Goal: Information Seeking & Learning: Learn about a topic

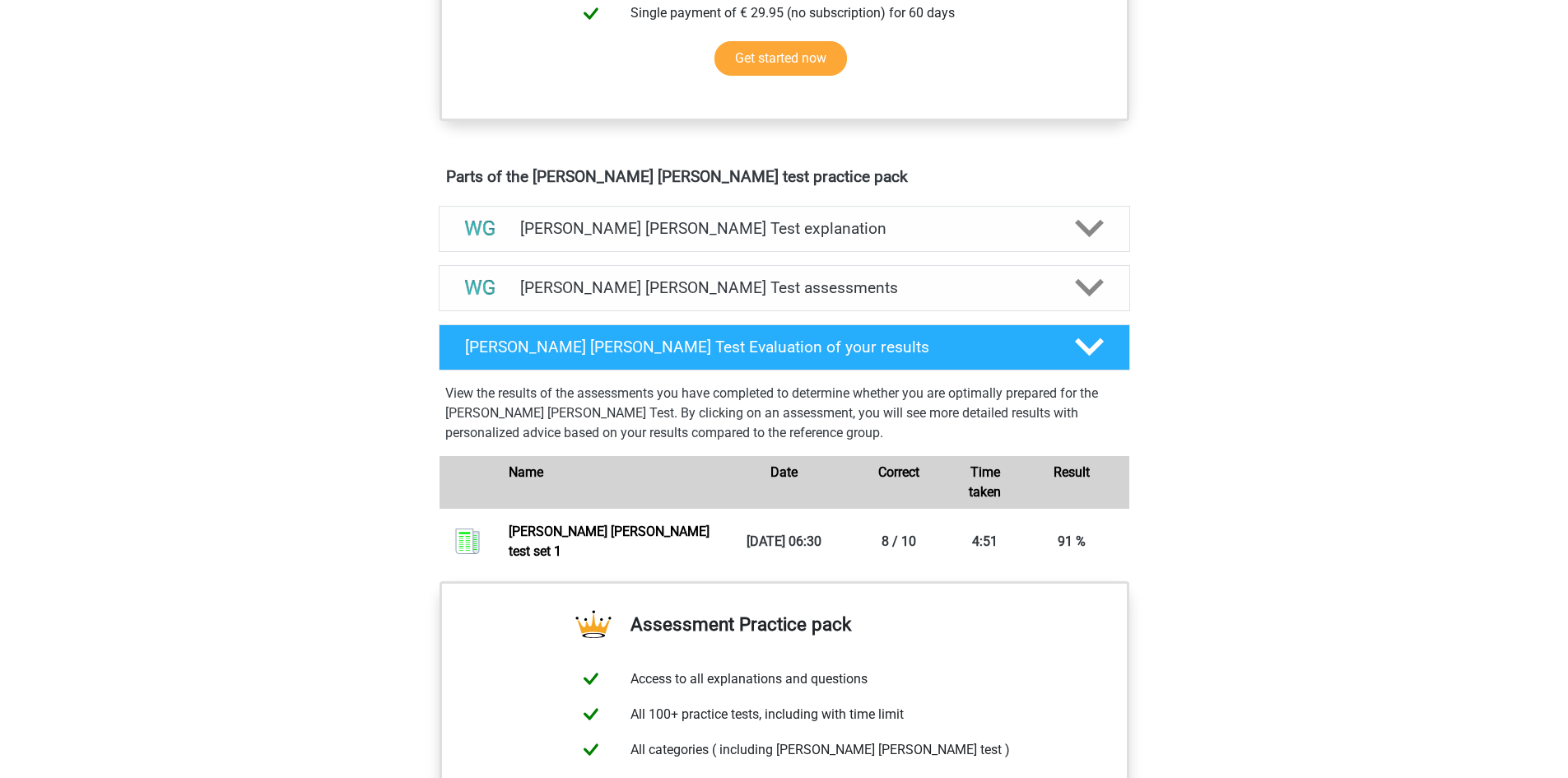
scroll to position [1070, 0]
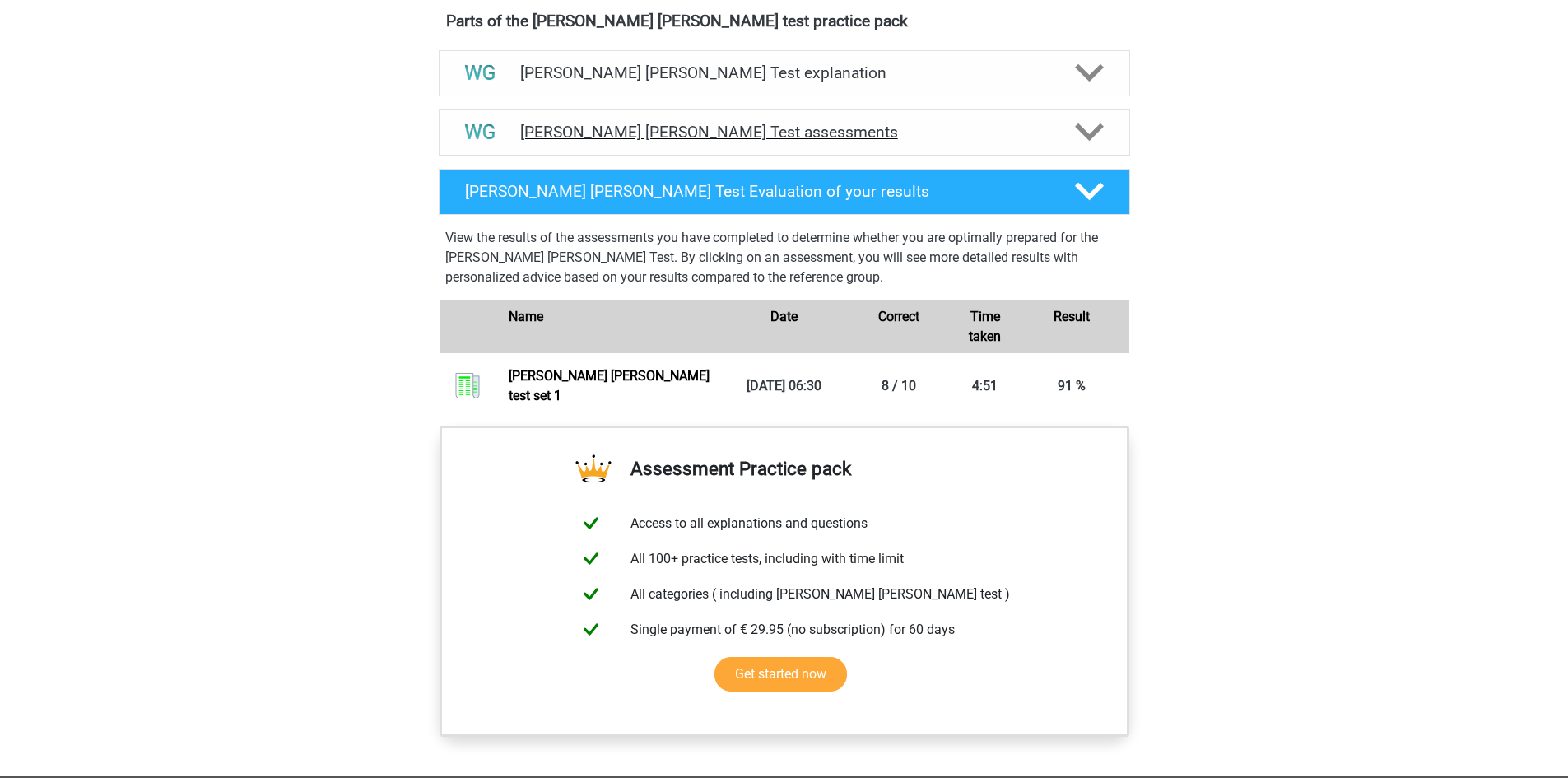
click at [1073, 126] on div at bounding box center [1087, 132] width 55 height 29
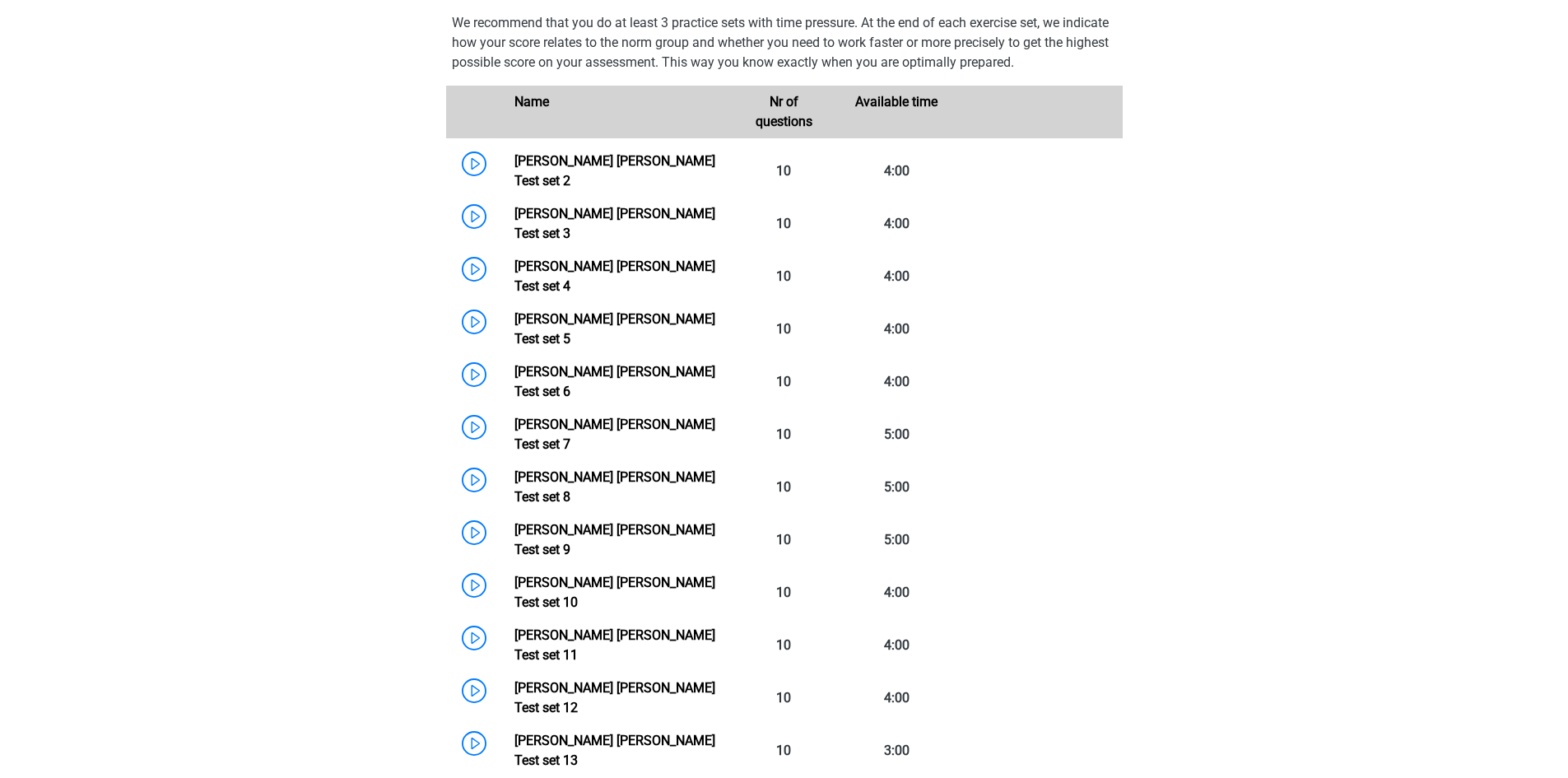
scroll to position [1236, 0]
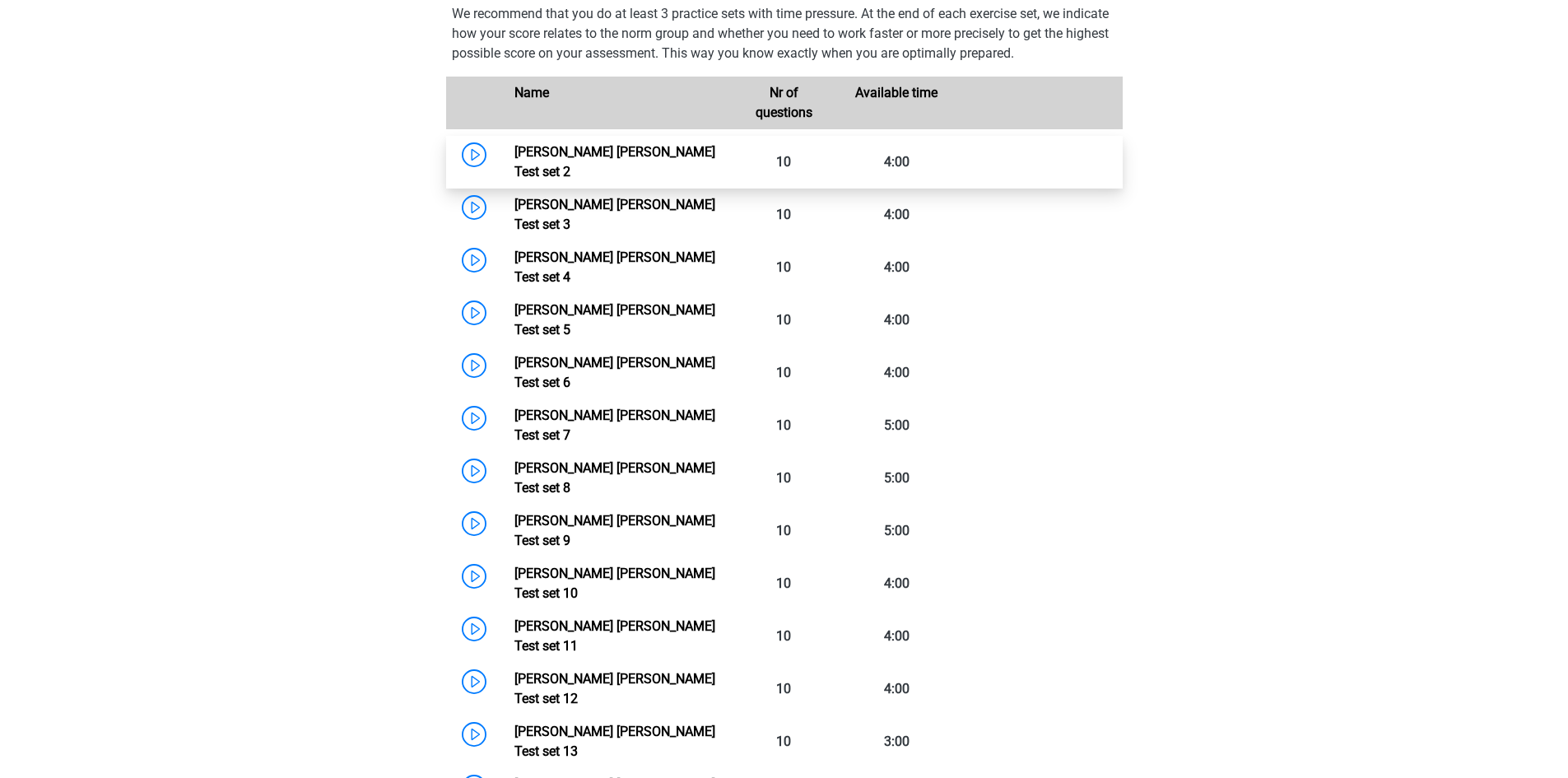
click at [643, 151] on link "Watson Glaser Test set 2" at bounding box center [615, 162] width 201 height 36
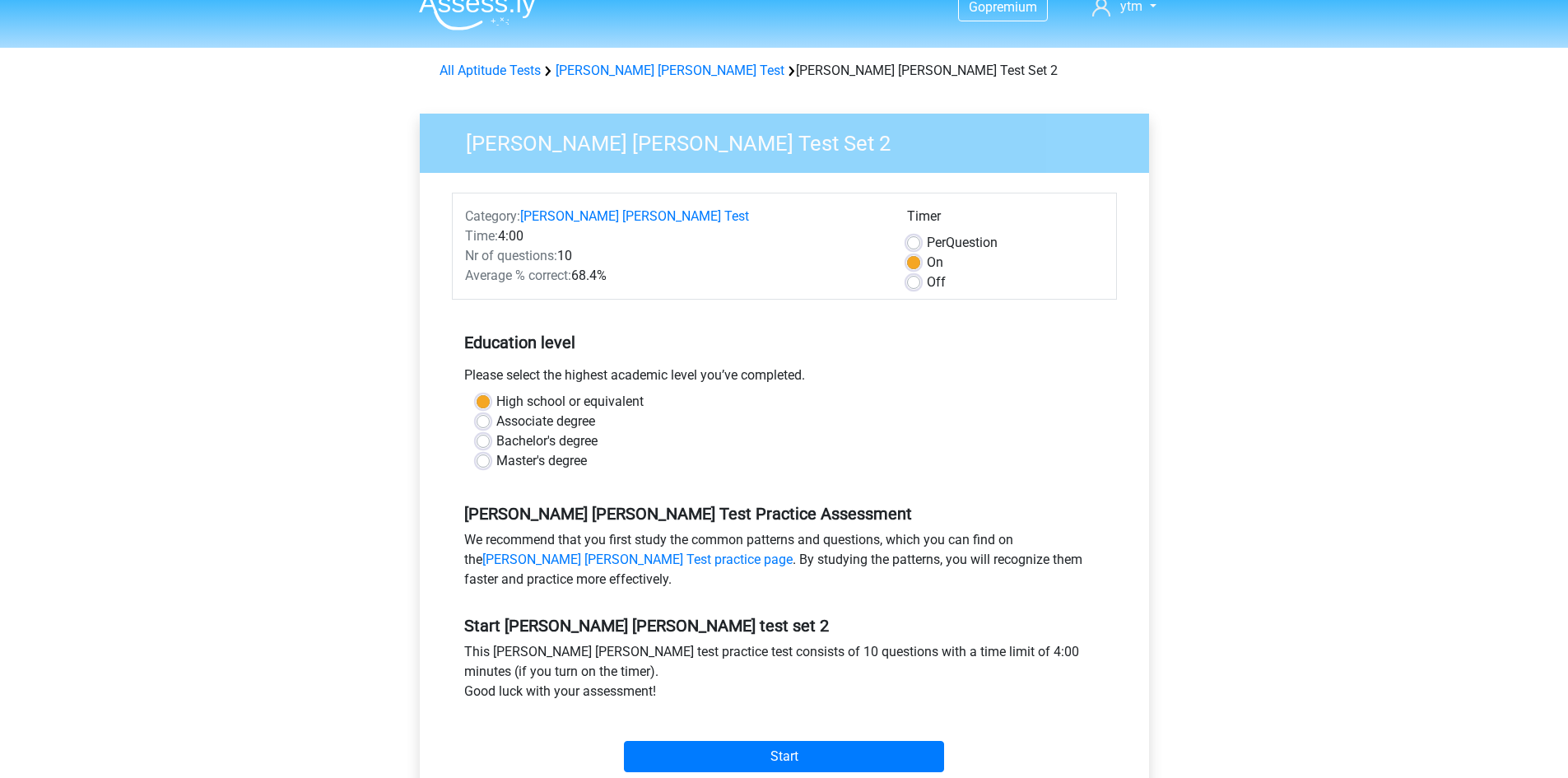
scroll to position [82, 0]
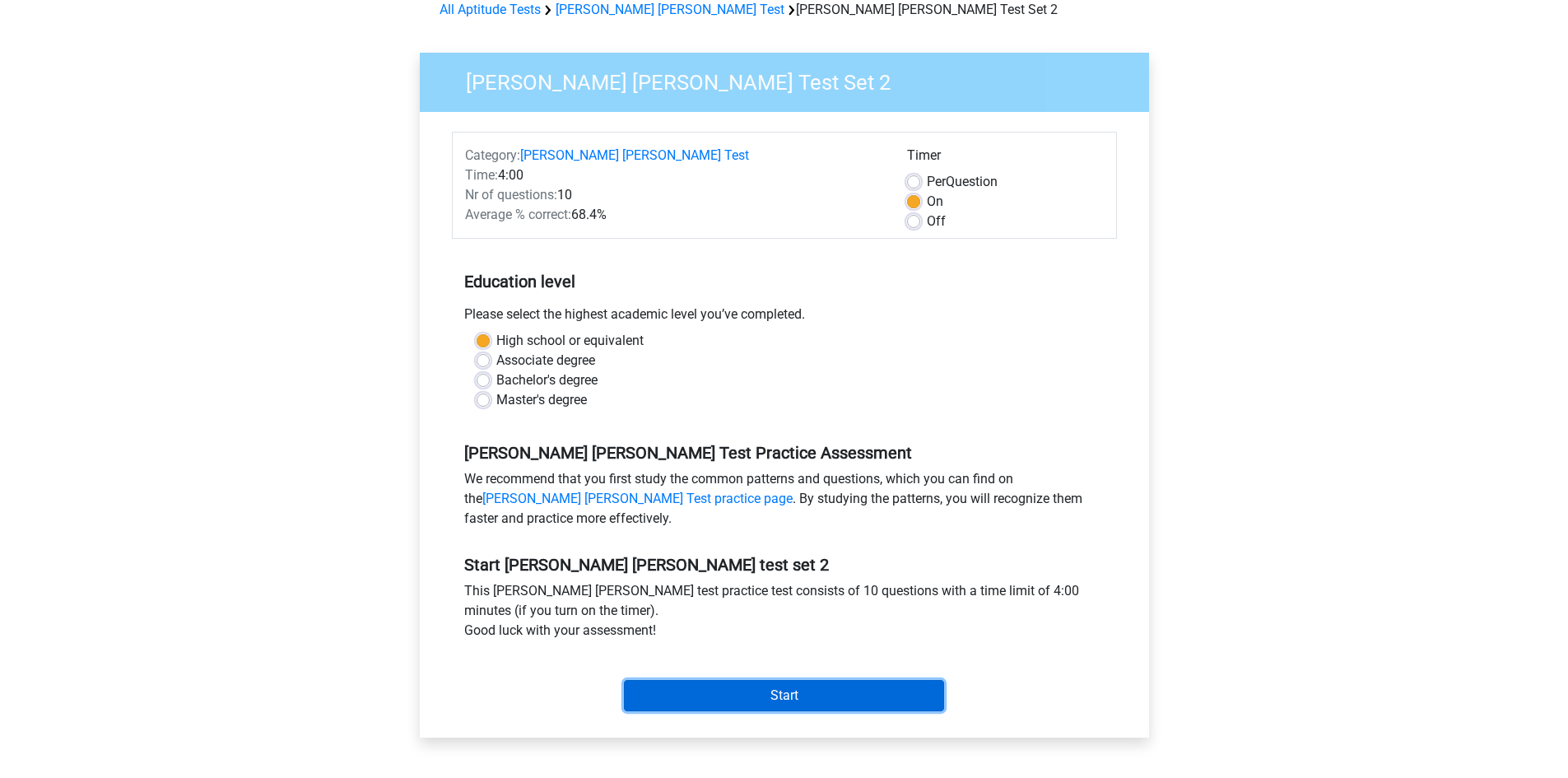
click at [823, 702] on input "Start" at bounding box center [784, 696] width 320 height 32
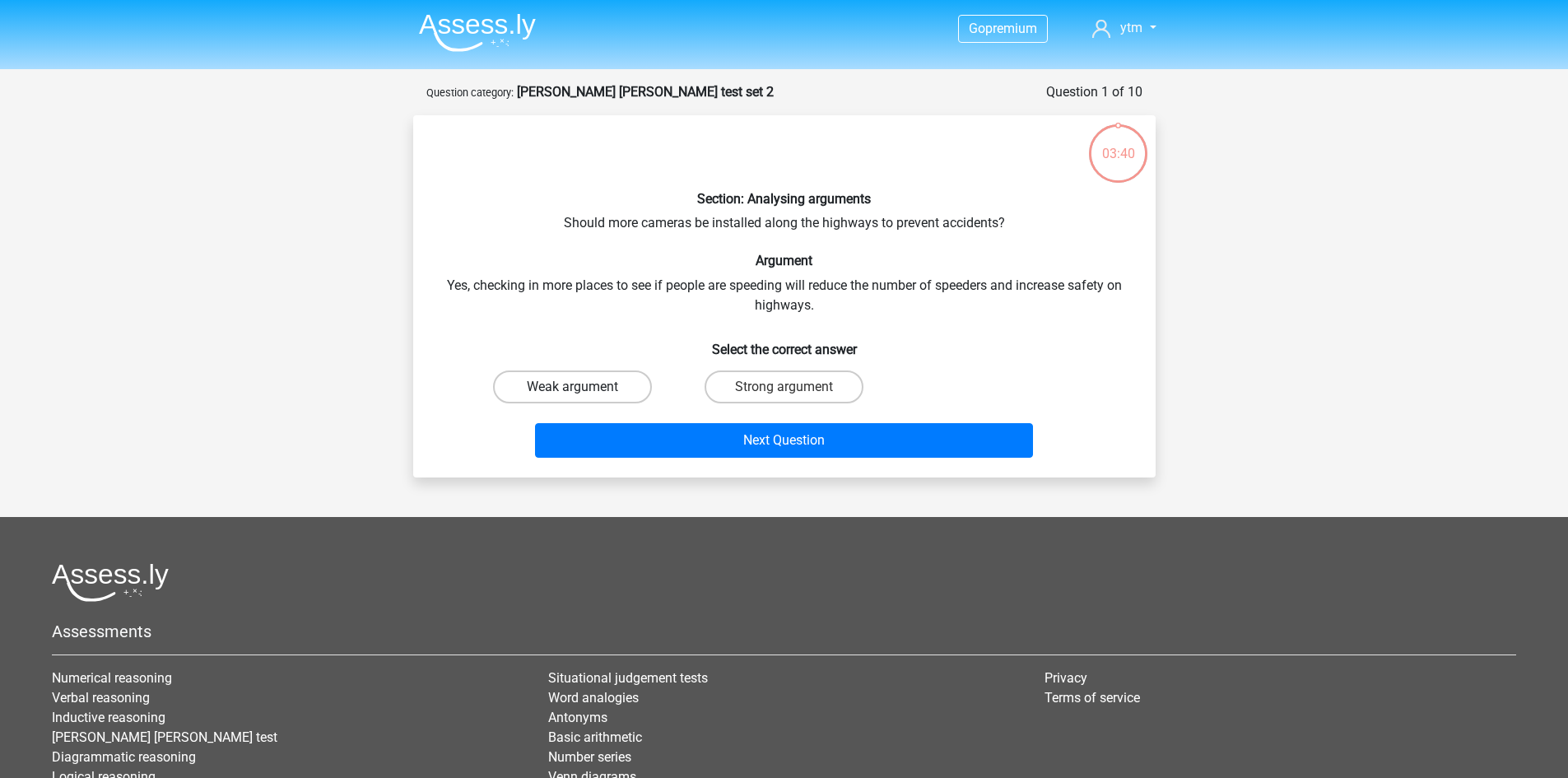
click at [628, 379] on label "Weak argument" at bounding box center [572, 387] width 159 height 33
click at [583, 387] on input "Weak argument" at bounding box center [577, 392] width 11 height 11
radio input "true"
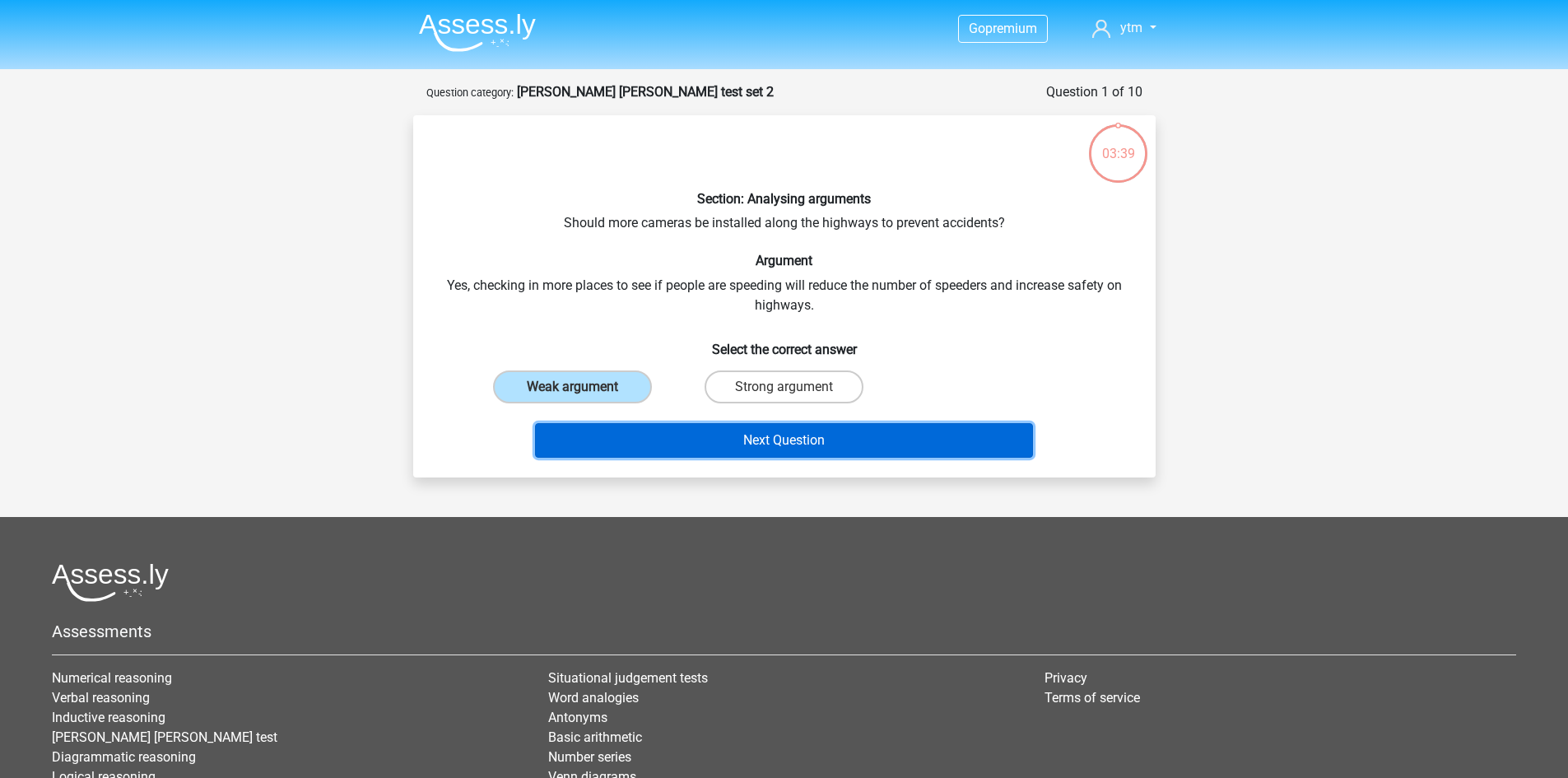
click at [657, 442] on button "Next Question" at bounding box center [784, 441] width 498 height 35
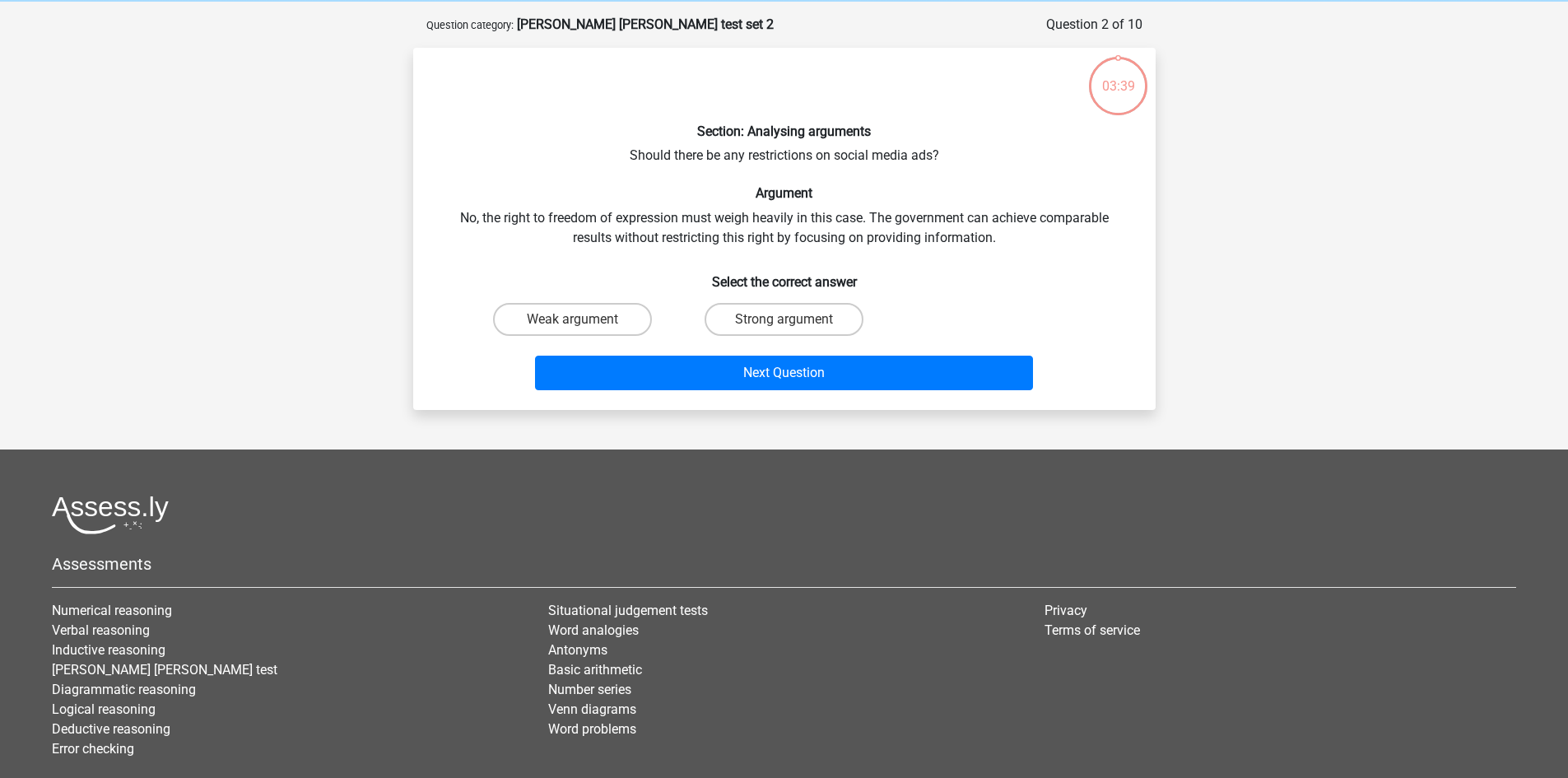
scroll to position [82, 0]
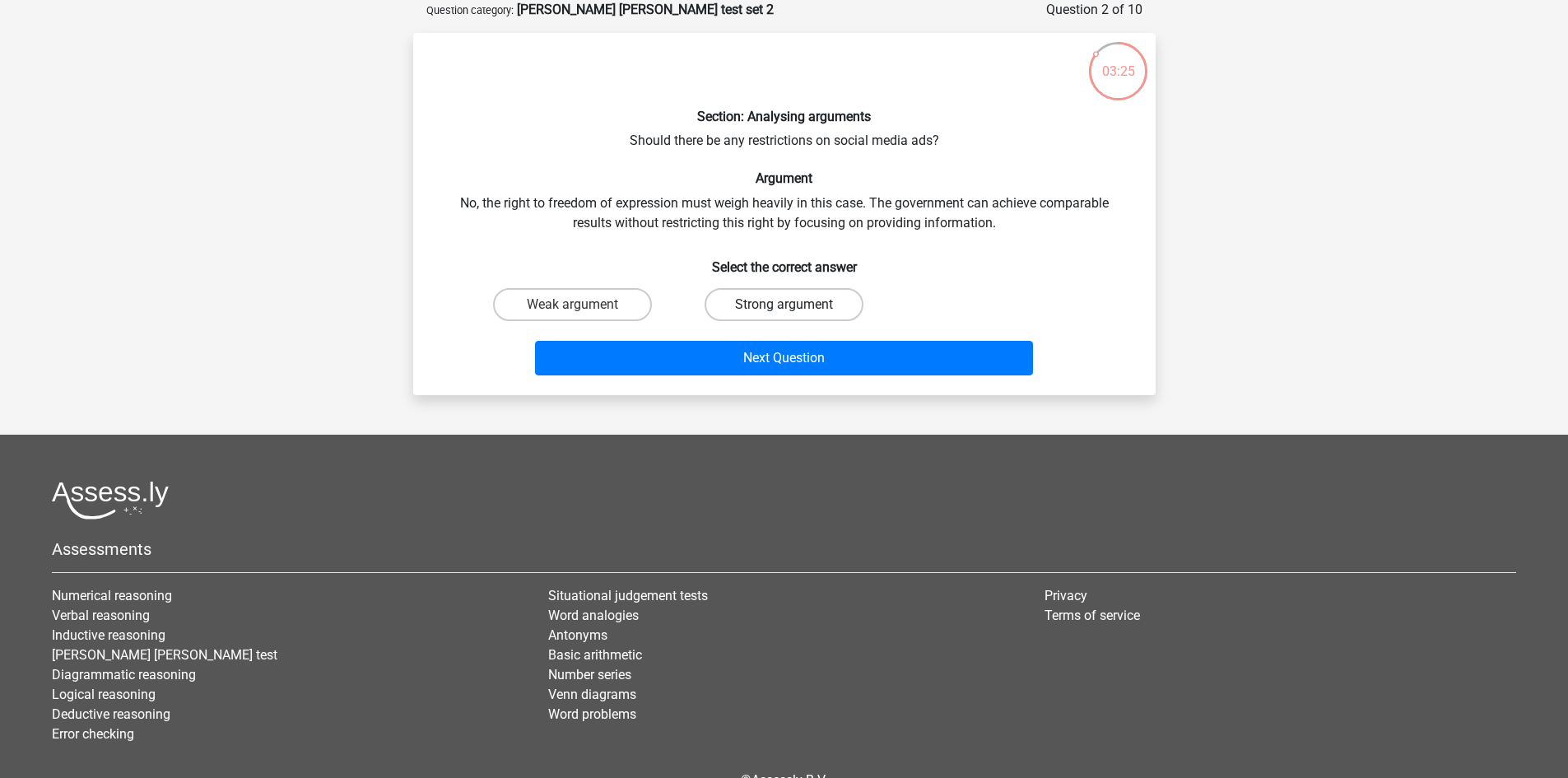
click at [760, 306] on label "Strong argument" at bounding box center [784, 305] width 159 height 33
click at [784, 306] on input "Strong argument" at bounding box center [789, 310] width 11 height 11
radio input "true"
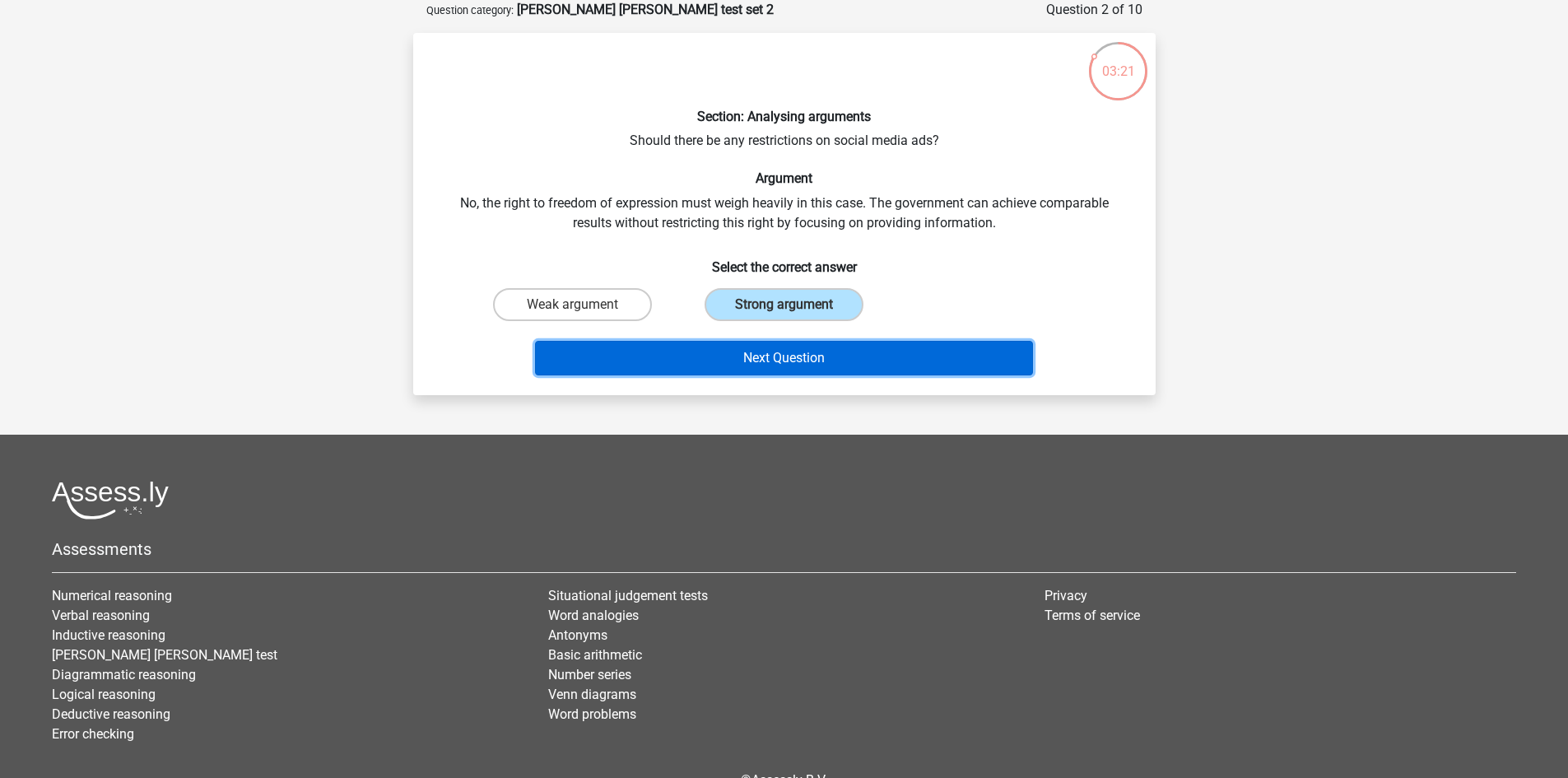
click at [755, 353] on button "Next Question" at bounding box center [784, 359] width 498 height 35
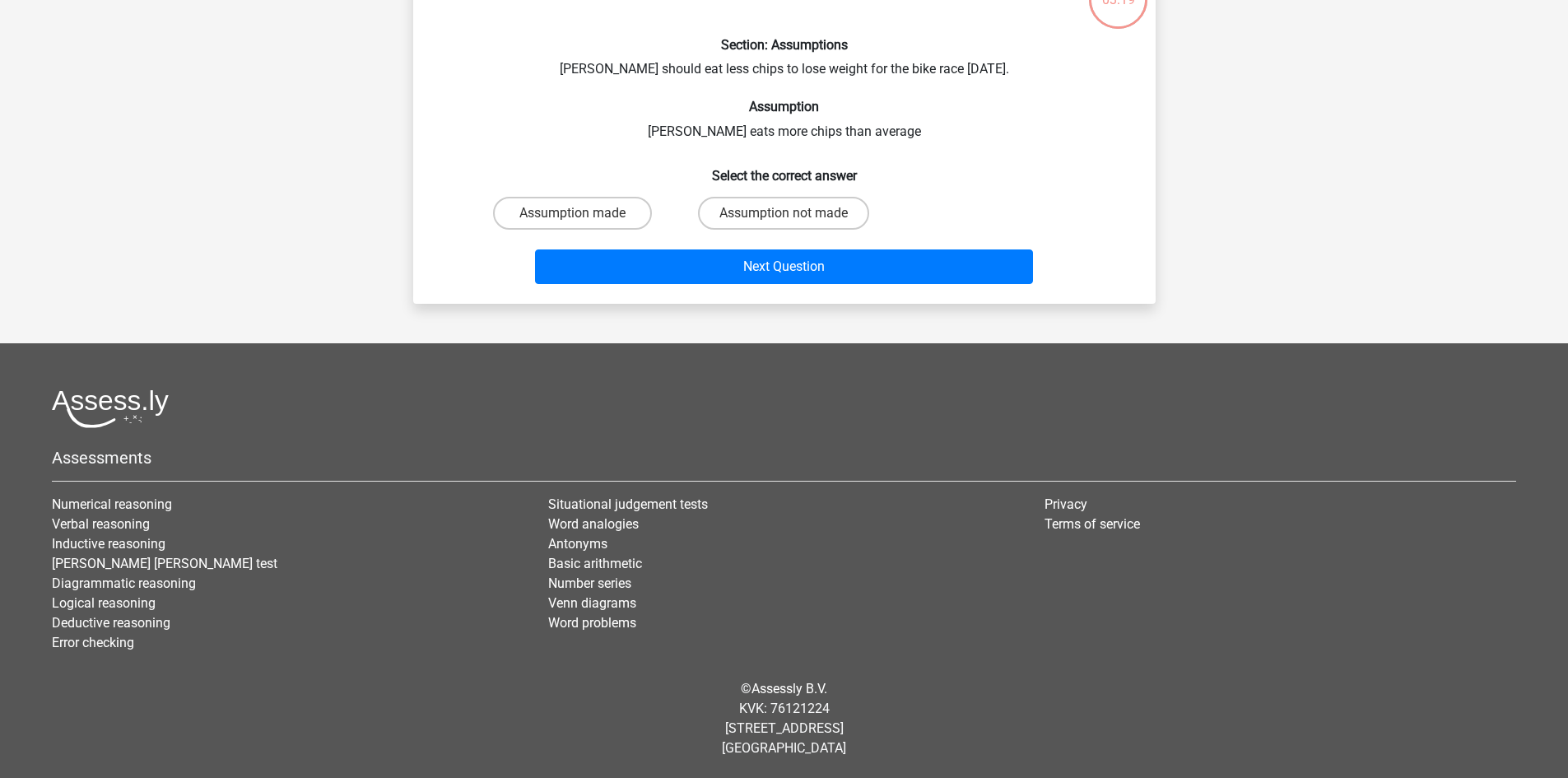
scroll to position [0, 0]
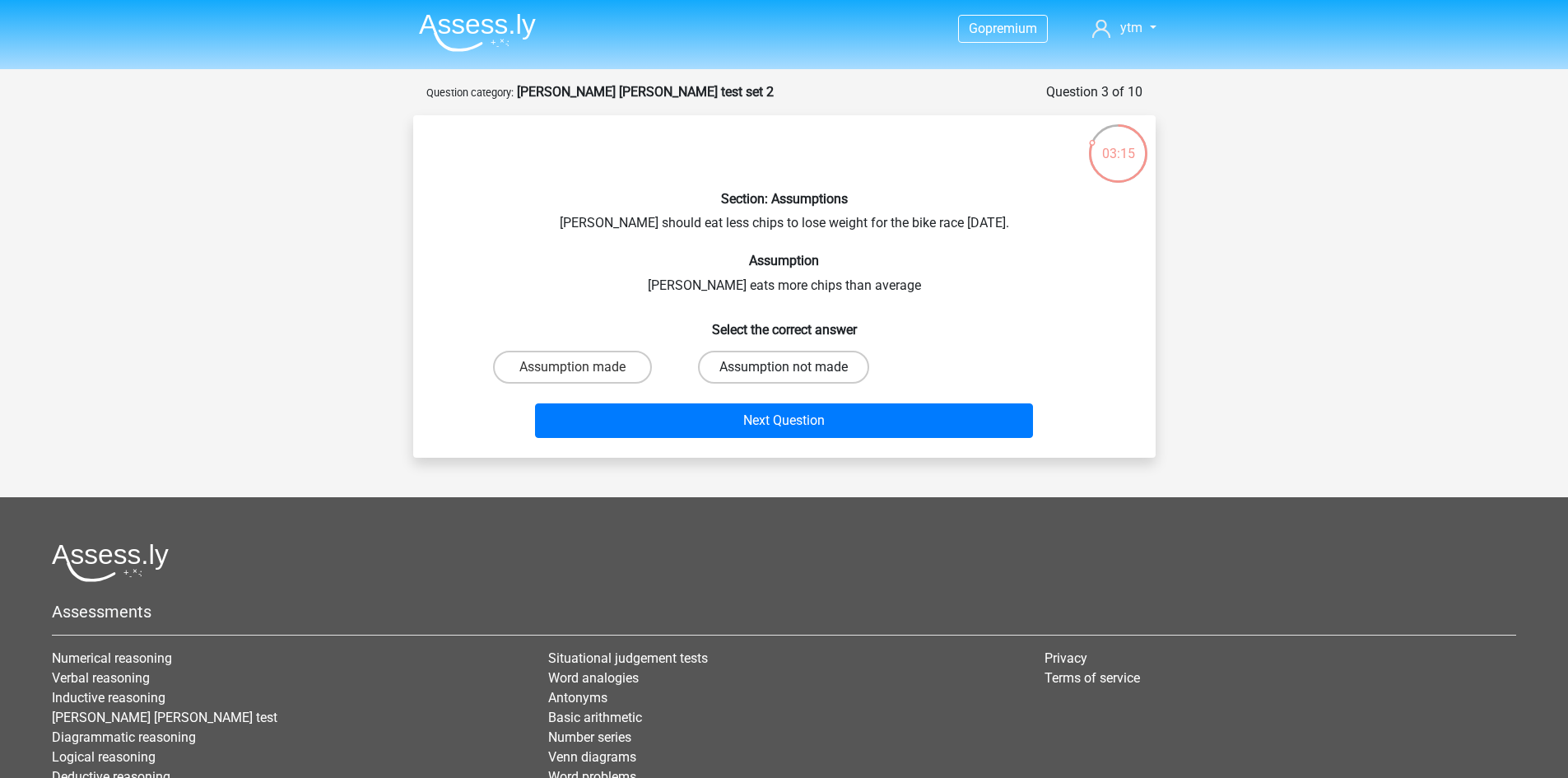
click at [802, 370] on label "Assumption not made" at bounding box center [784, 367] width 171 height 33
click at [794, 370] on input "Assumption not made" at bounding box center [789, 372] width 11 height 11
radio input "true"
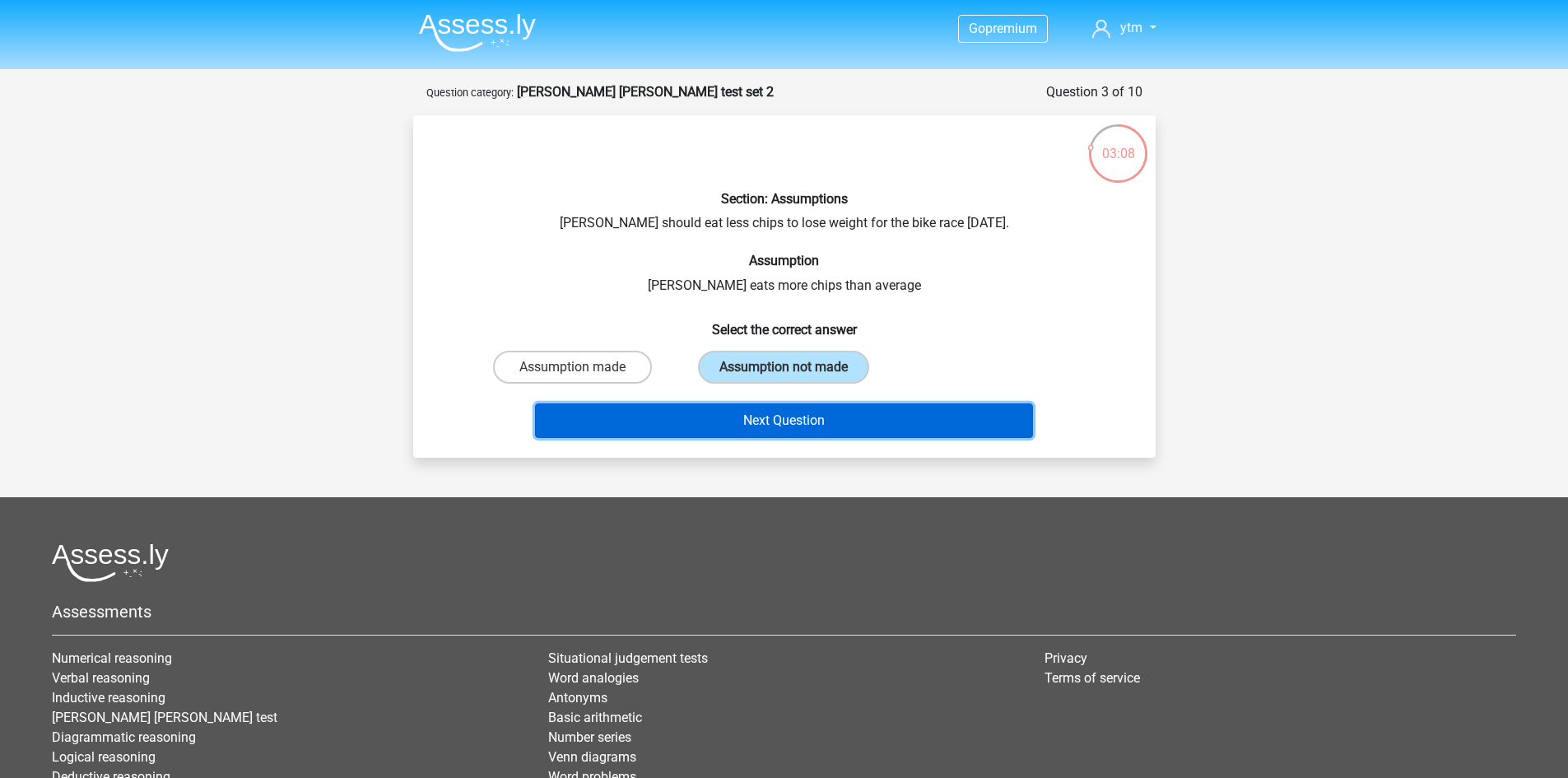
click at [845, 422] on button "Next Question" at bounding box center [784, 421] width 498 height 35
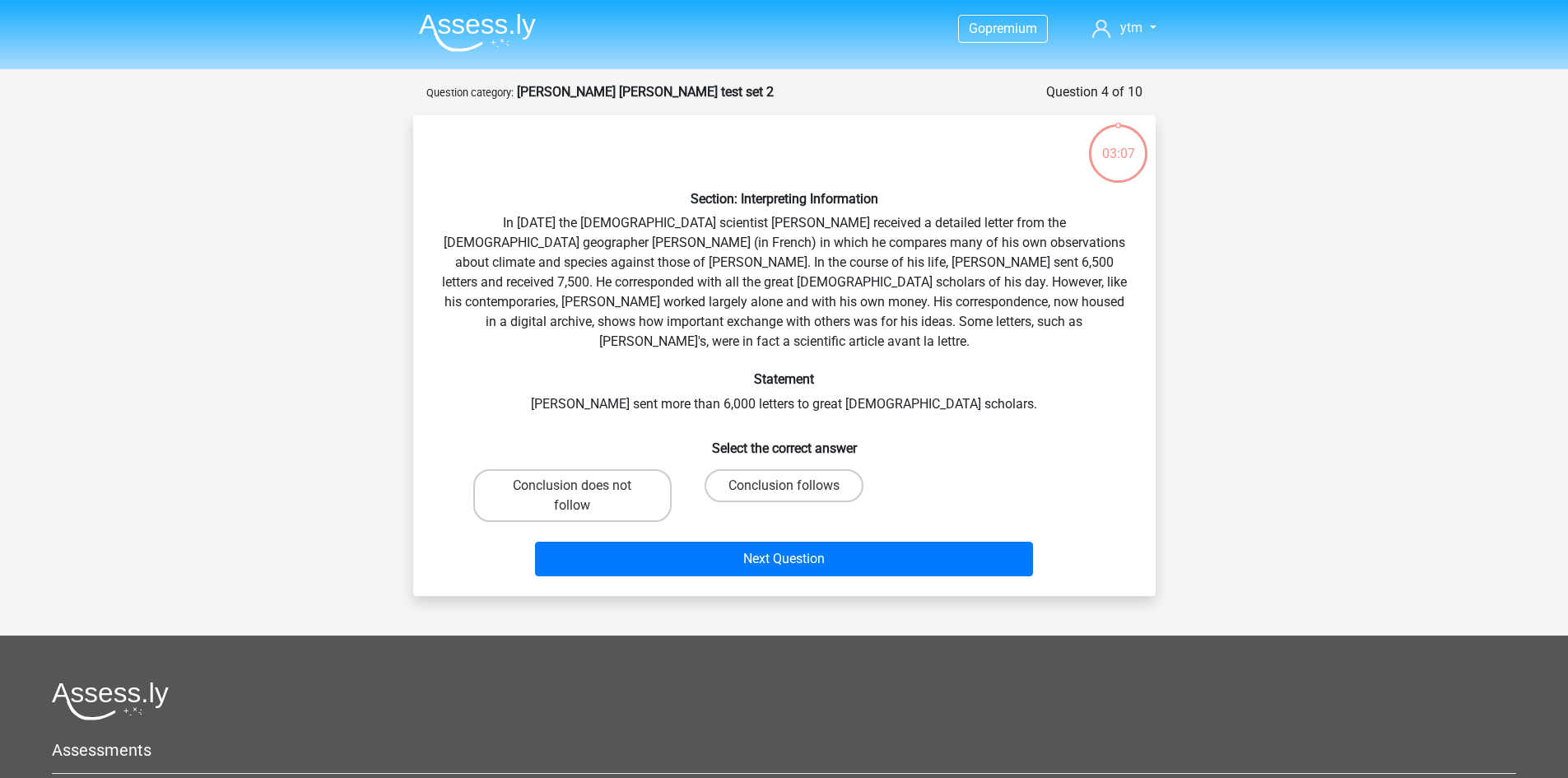
scroll to position [82, 0]
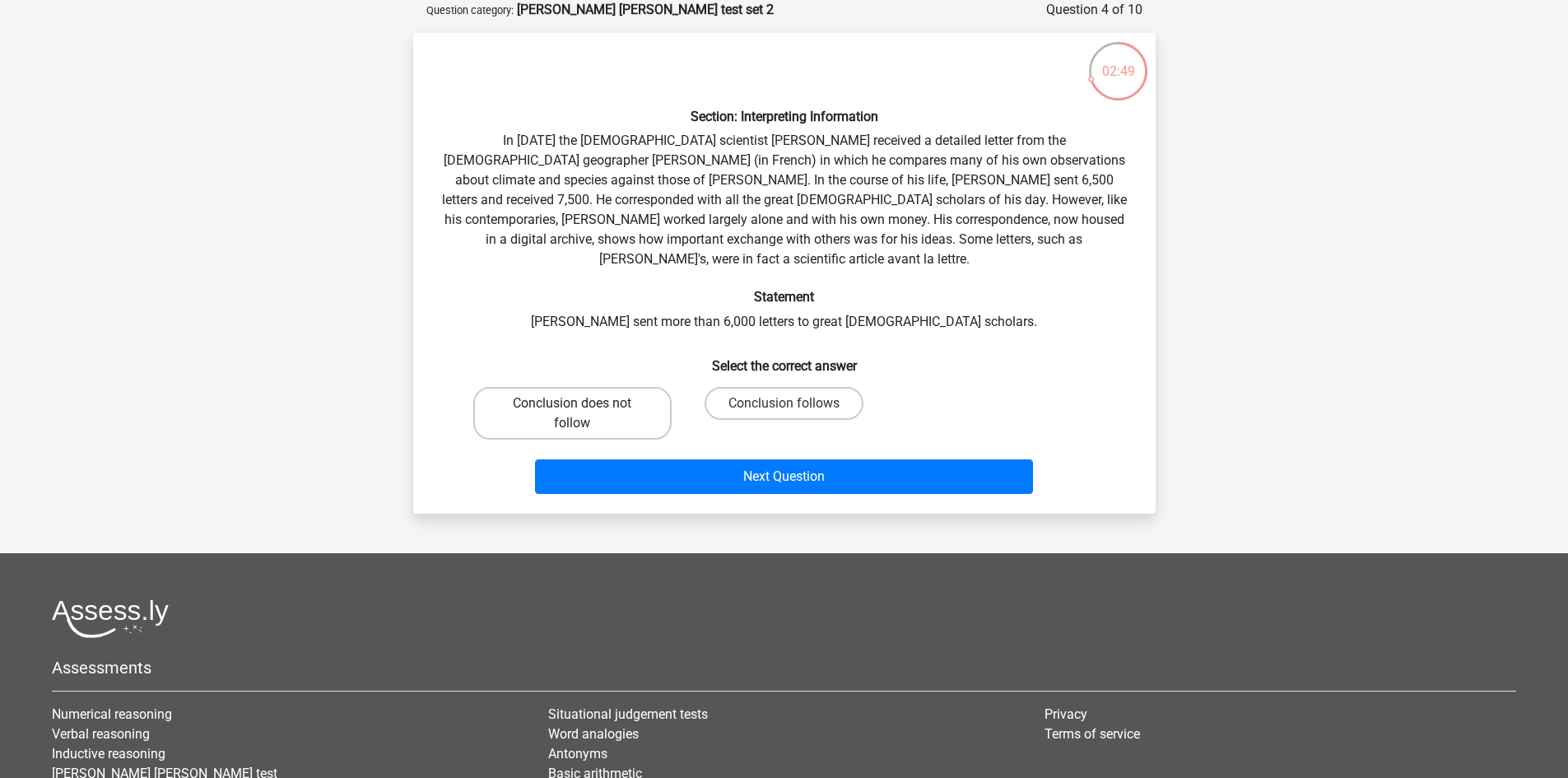
click at [600, 404] on label "Conclusion does not follow" at bounding box center [572, 413] width 198 height 52
click at [583, 404] on input "Conclusion does not follow" at bounding box center [577, 409] width 11 height 11
radio input "true"
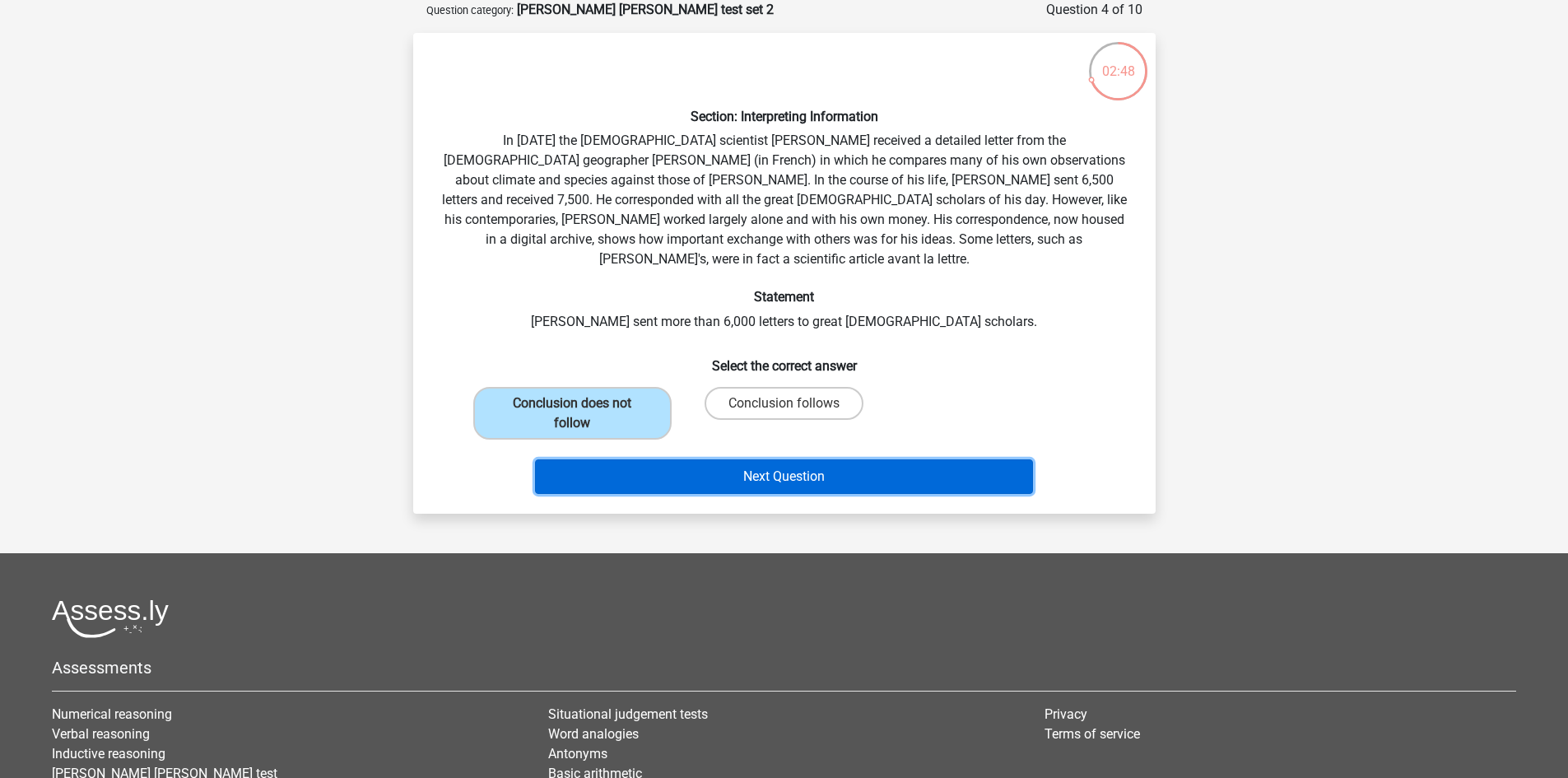
click at [820, 459] on button "Next Question" at bounding box center [784, 477] width 498 height 35
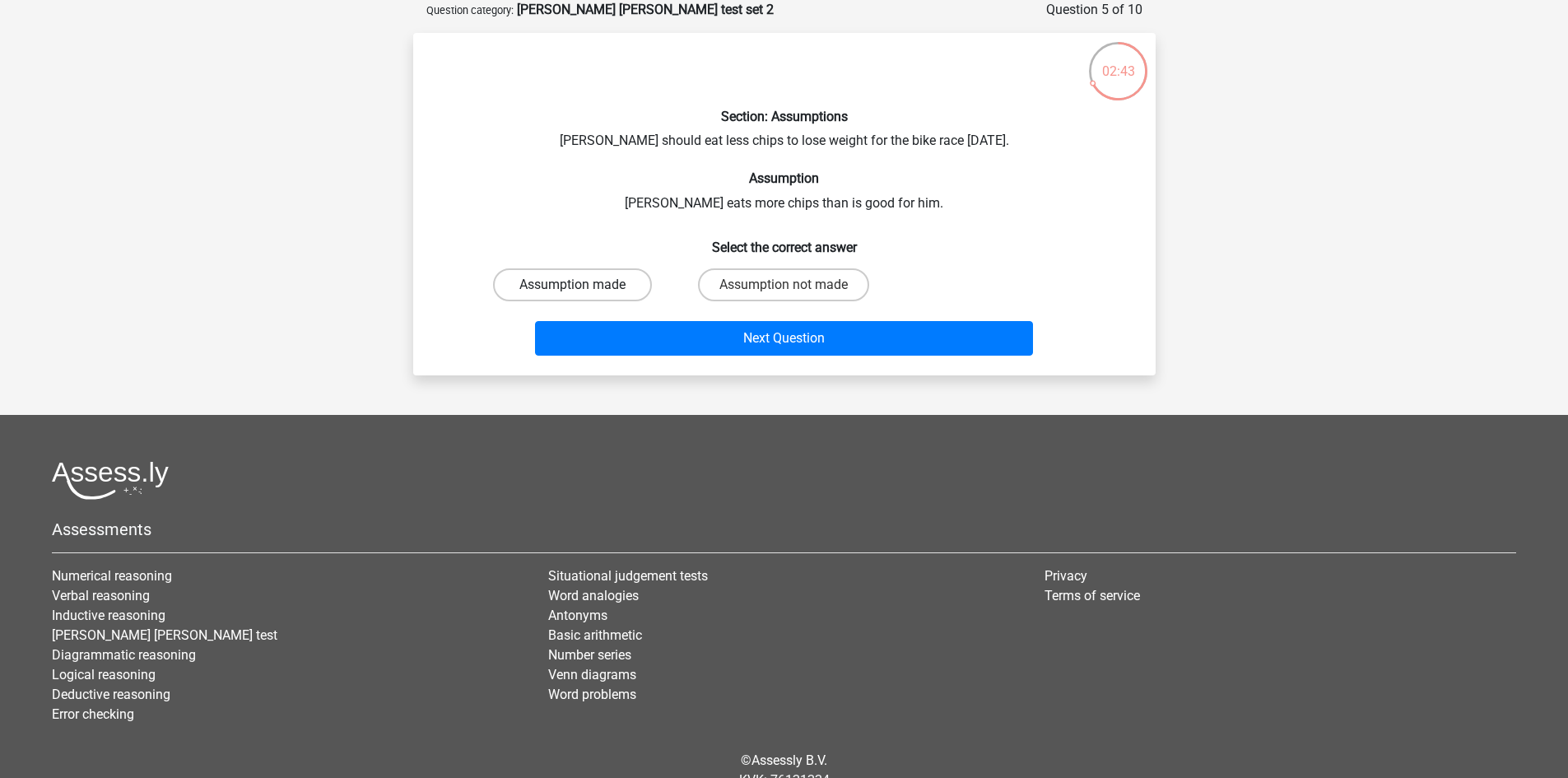
click at [587, 285] on label "Assumption made" at bounding box center [572, 285] width 159 height 33
click at [583, 285] on input "Assumption made" at bounding box center [577, 290] width 11 height 11
radio input "true"
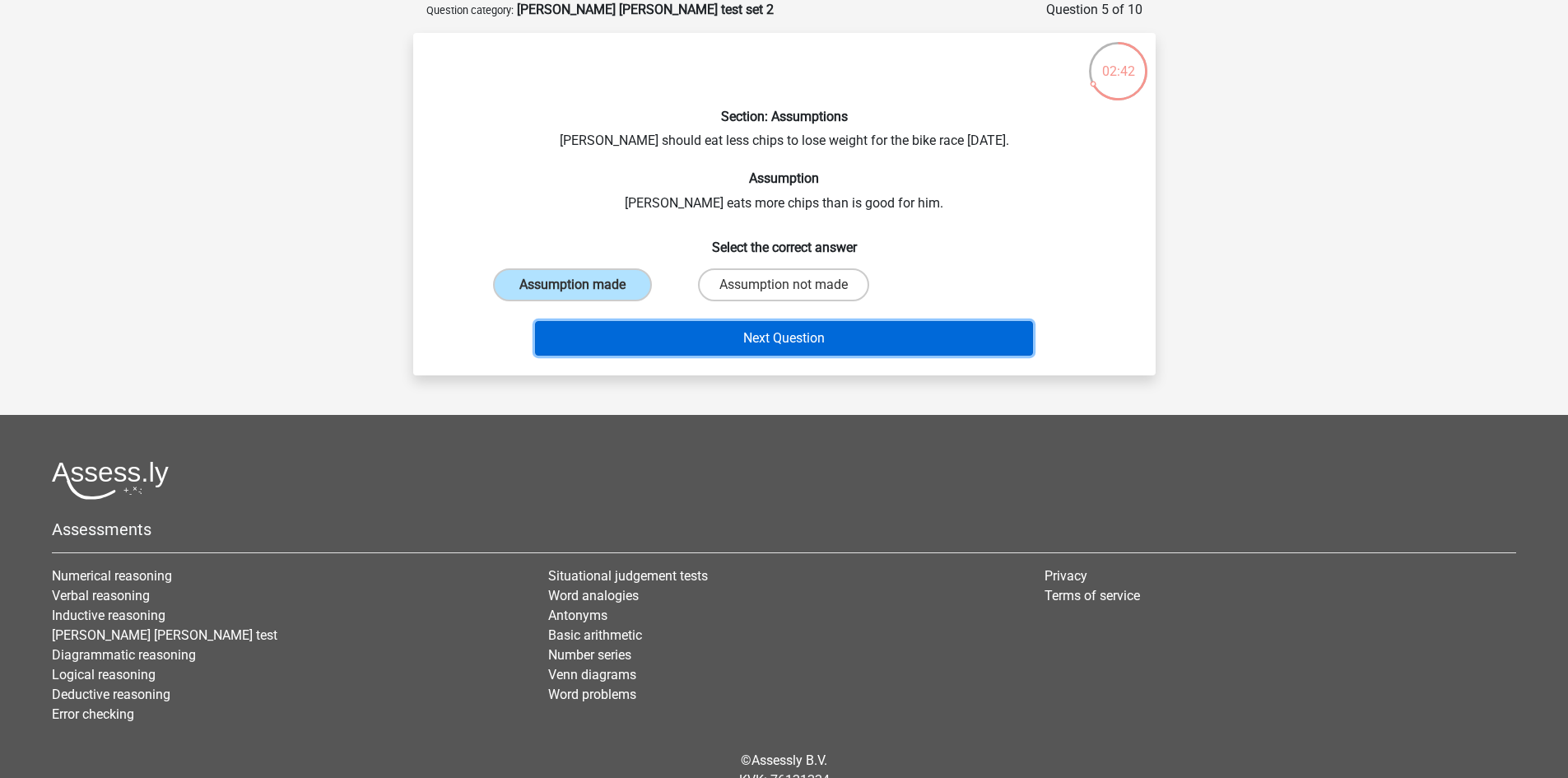
click at [682, 341] on button "Next Question" at bounding box center [784, 339] width 498 height 35
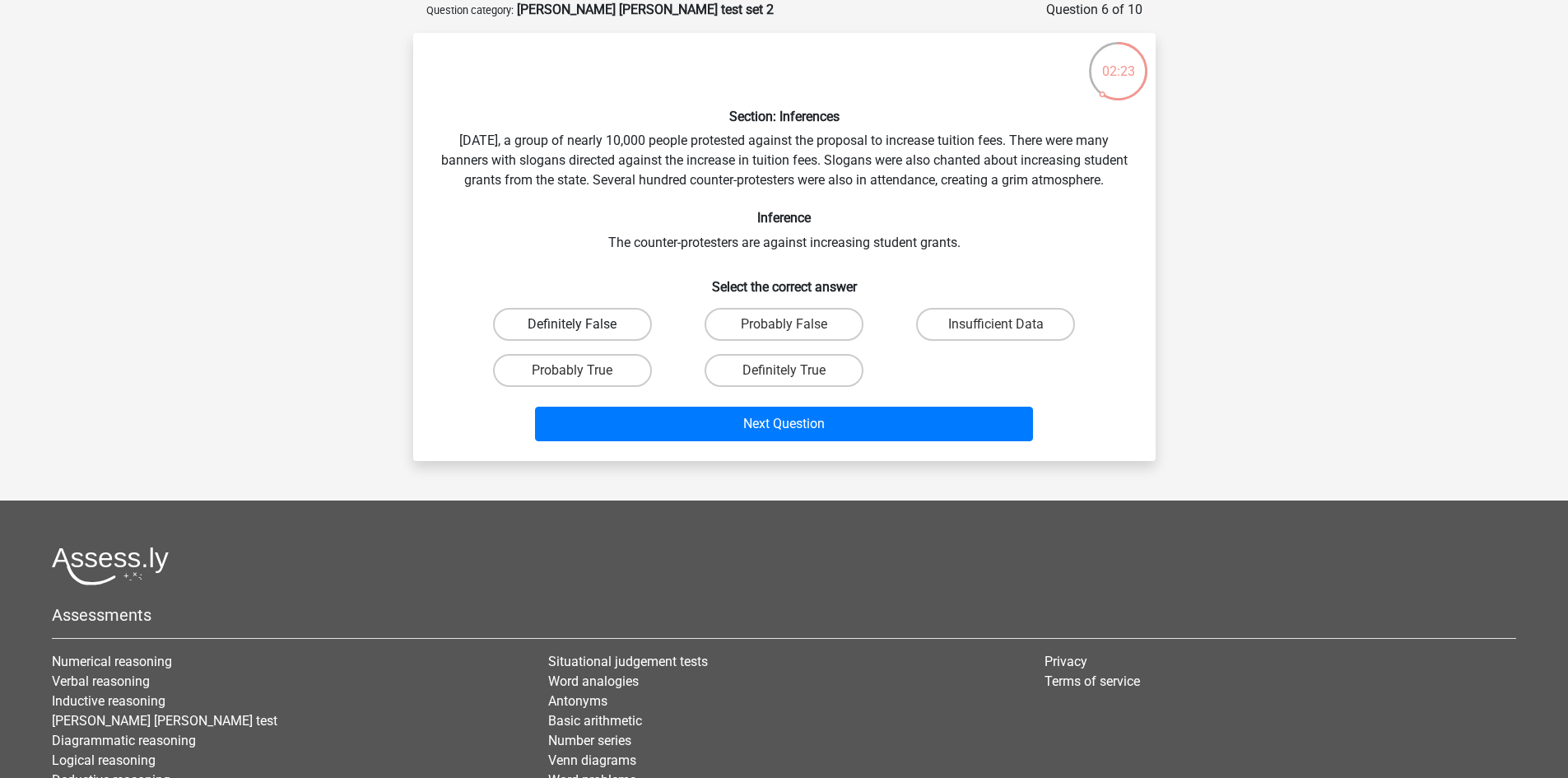
click at [634, 341] on label "Definitely False" at bounding box center [572, 325] width 159 height 33
click at [583, 335] on input "Definitely False" at bounding box center [577, 330] width 11 height 11
radio input "true"
click at [960, 341] on label "Insufficient Data" at bounding box center [995, 325] width 159 height 33
click at [996, 335] on input "Insufficient Data" at bounding box center [1001, 330] width 11 height 11
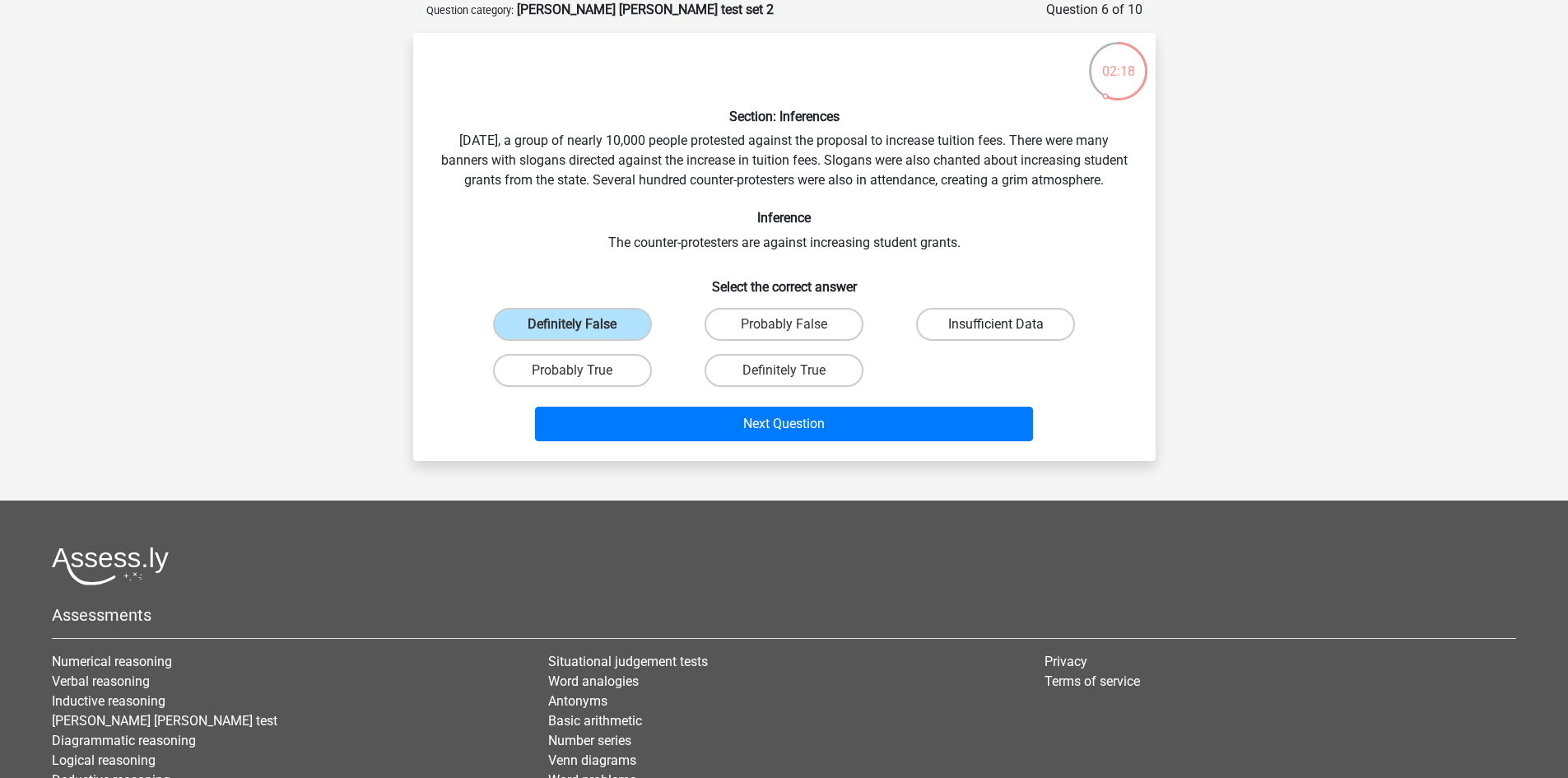
radio input "true"
click at [821, 341] on label "Probably False" at bounding box center [784, 325] width 159 height 33
click at [794, 335] on input "Probably False" at bounding box center [789, 330] width 11 height 11
radio input "true"
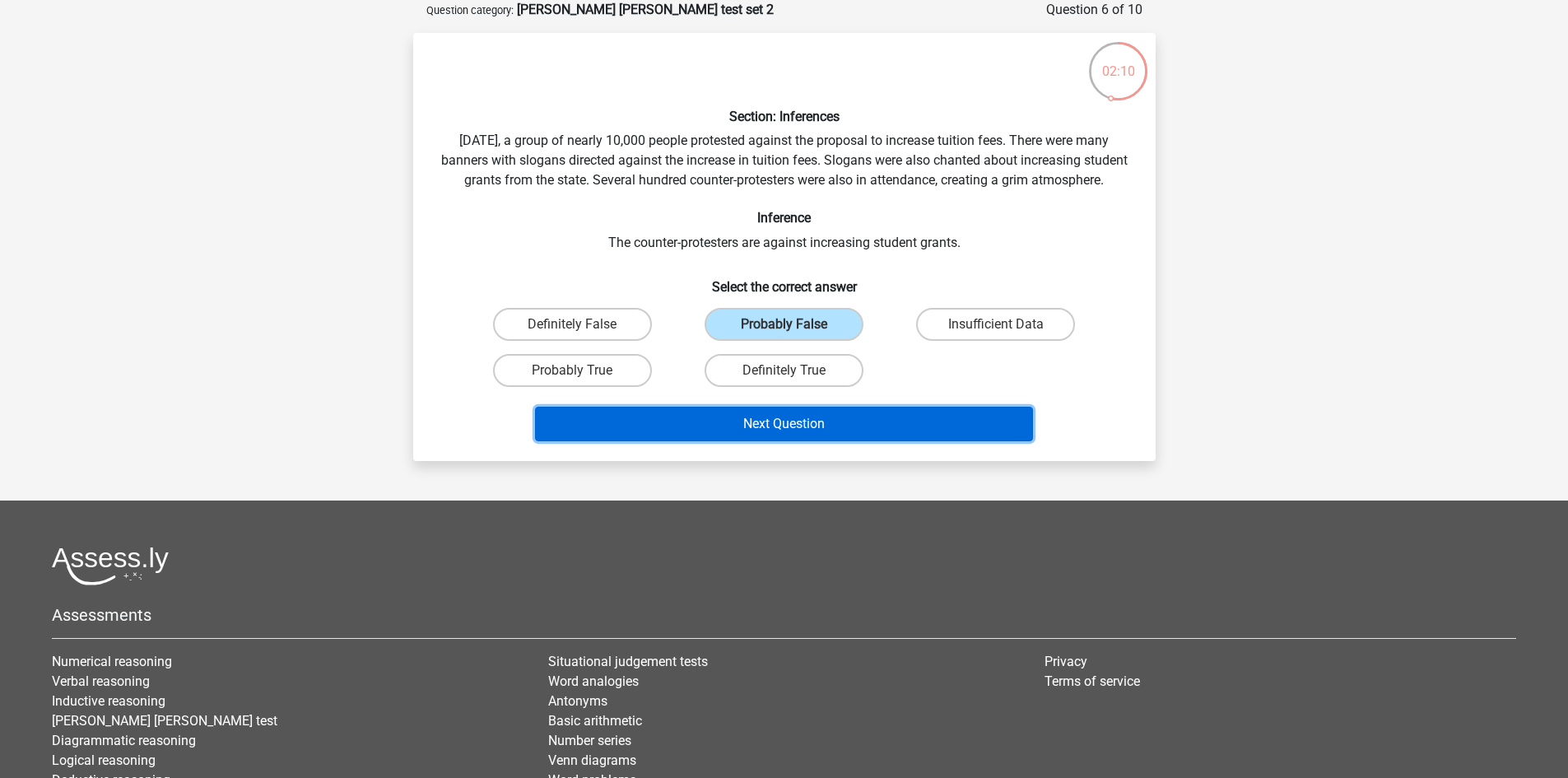
click at [870, 434] on button "Next Question" at bounding box center [784, 424] width 498 height 35
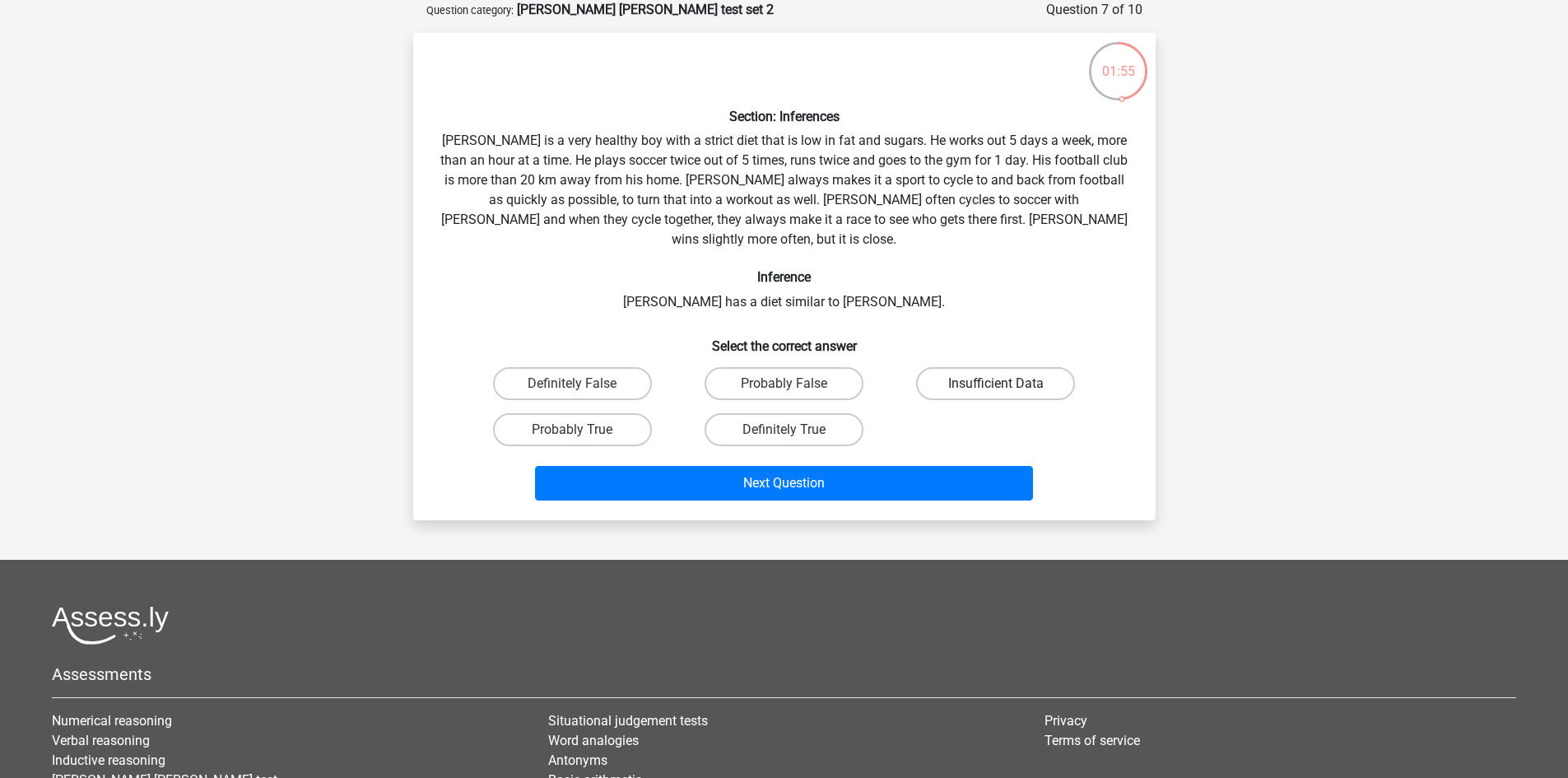
click at [1056, 367] on label "Insufficient Data" at bounding box center [995, 384] width 159 height 33
click at [1007, 384] on input "Insufficient Data" at bounding box center [1001, 389] width 11 height 11
radio input "true"
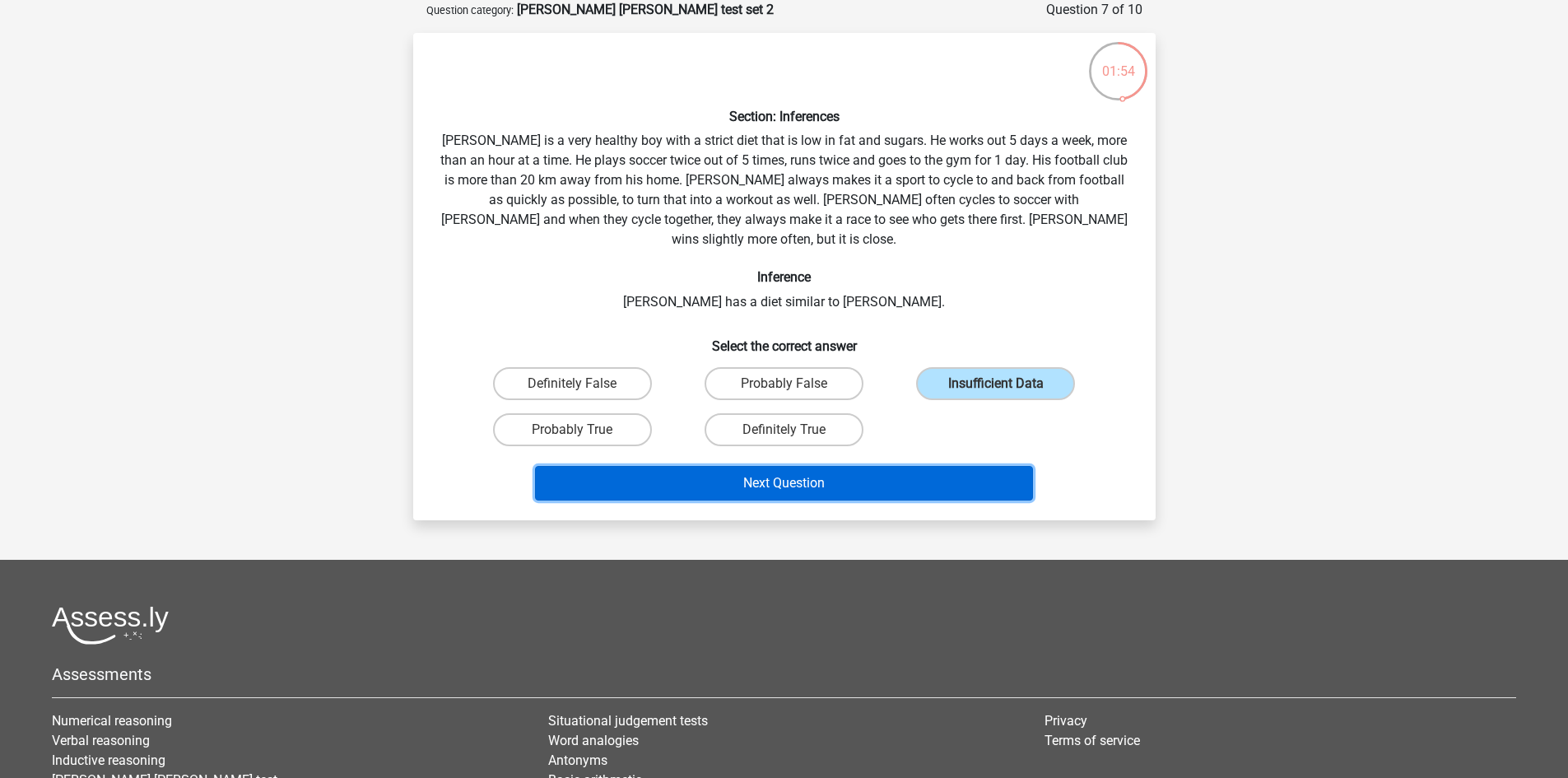
click at [955, 476] on button "Next Question" at bounding box center [784, 483] width 498 height 35
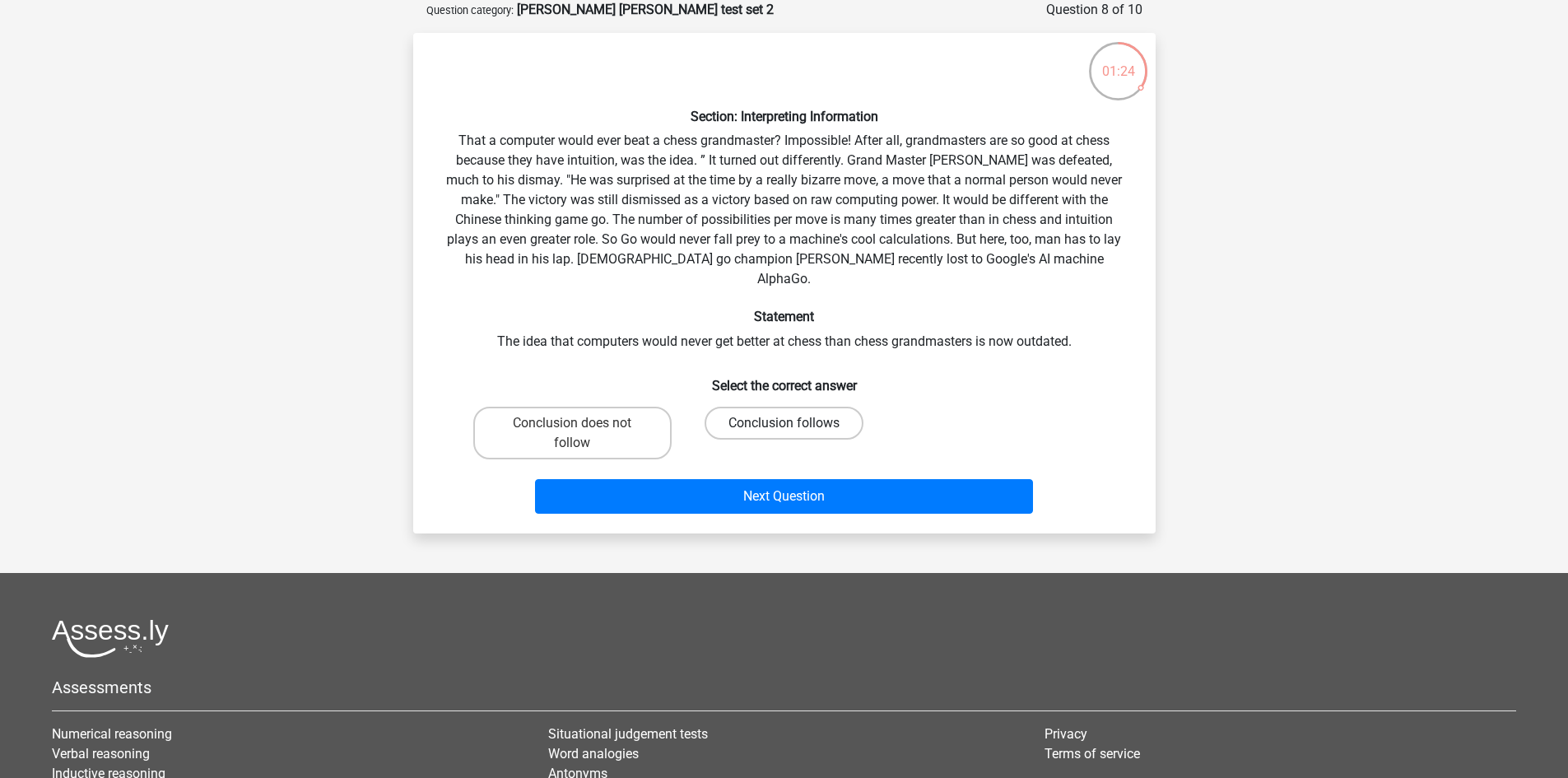
click at [740, 407] on label "Conclusion follows" at bounding box center [784, 423] width 159 height 33
click at [784, 423] on input "Conclusion follows" at bounding box center [789, 428] width 11 height 11
radio input "true"
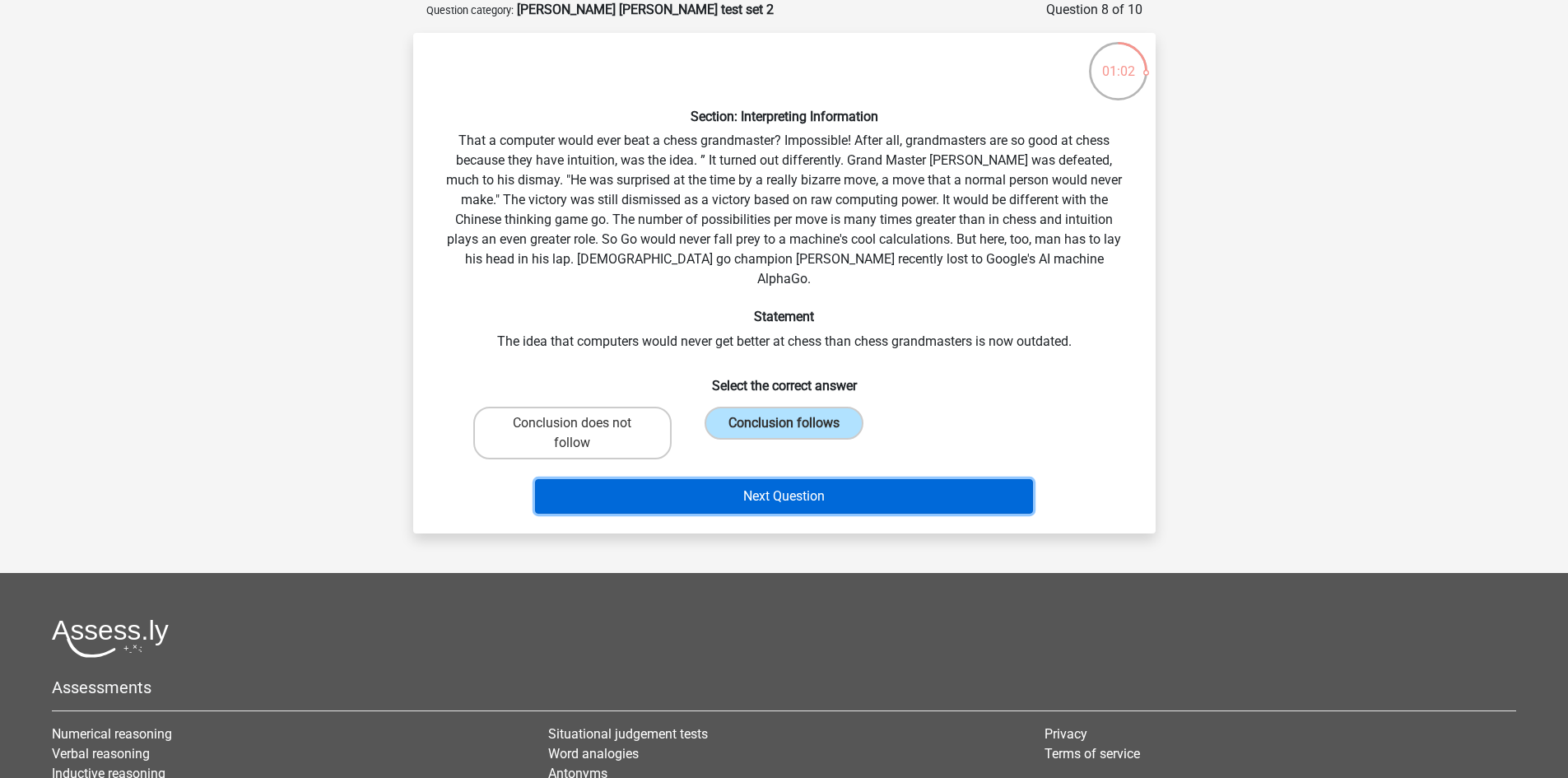
click at [798, 485] on button "Next Question" at bounding box center [784, 497] width 498 height 35
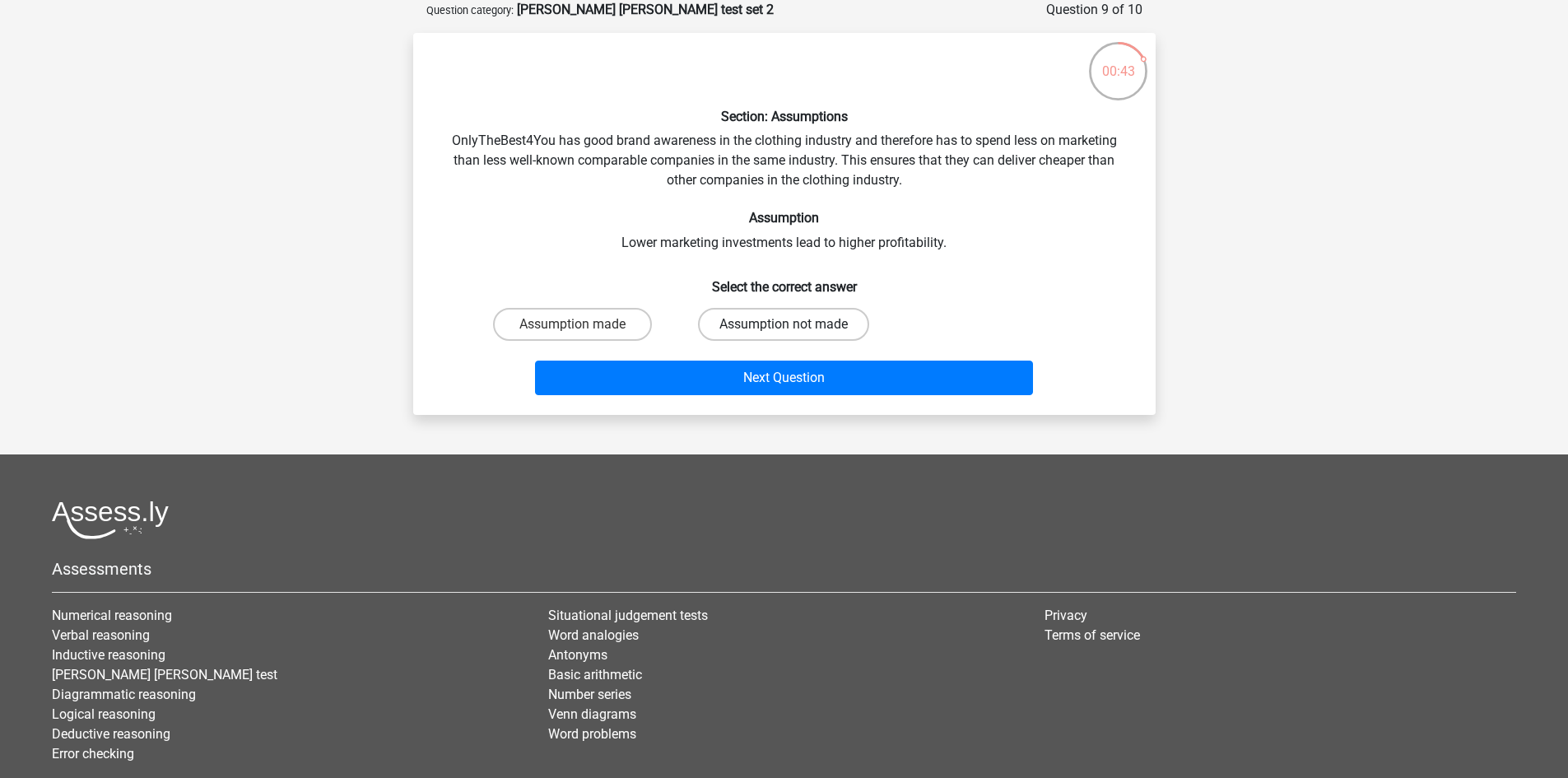
click at [848, 333] on label "Assumption not made" at bounding box center [784, 325] width 171 height 33
click at [794, 333] on input "Assumption not made" at bounding box center [789, 330] width 11 height 11
radio input "true"
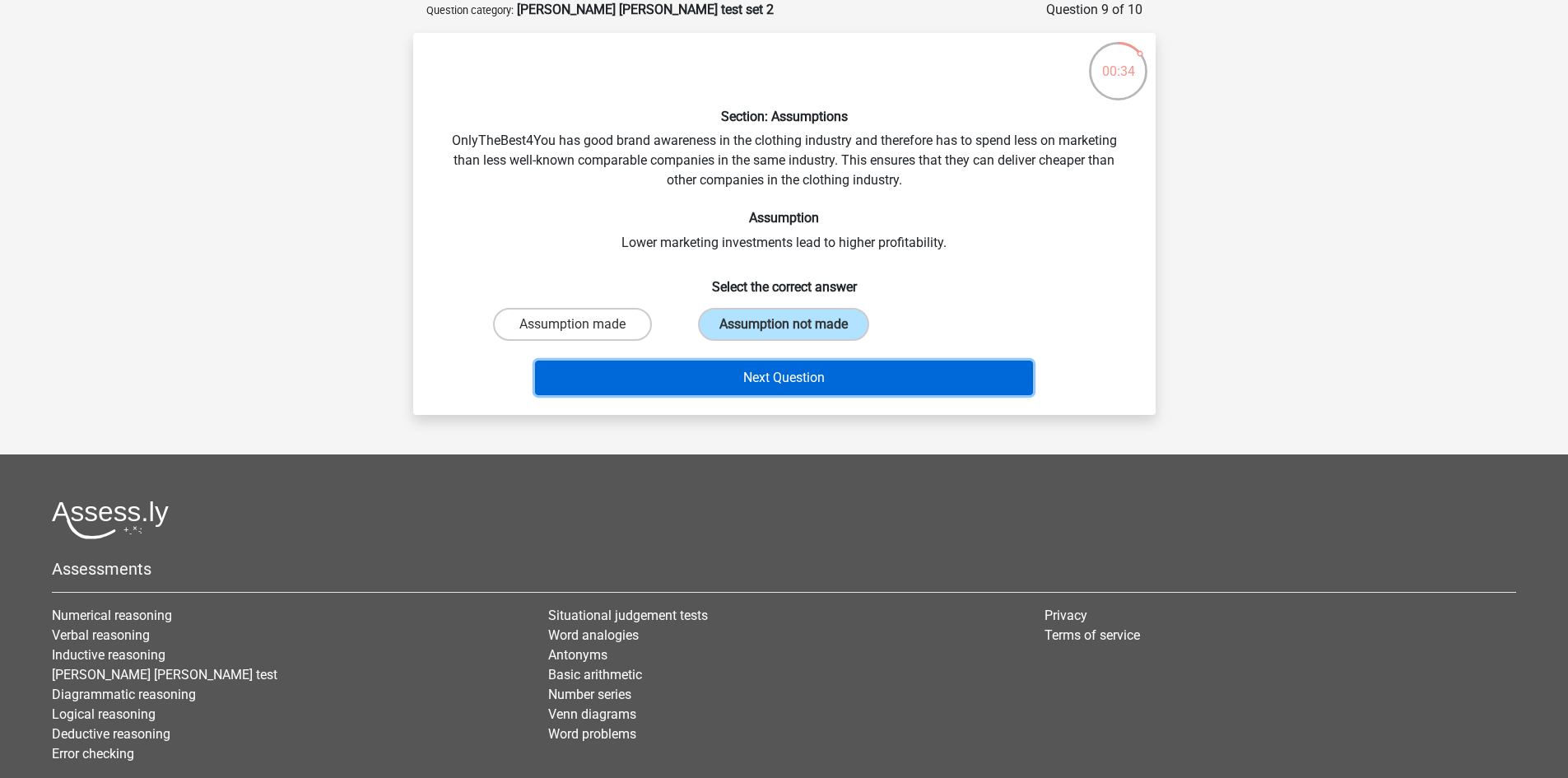
click at [884, 374] on button "Next Question" at bounding box center [784, 378] width 498 height 35
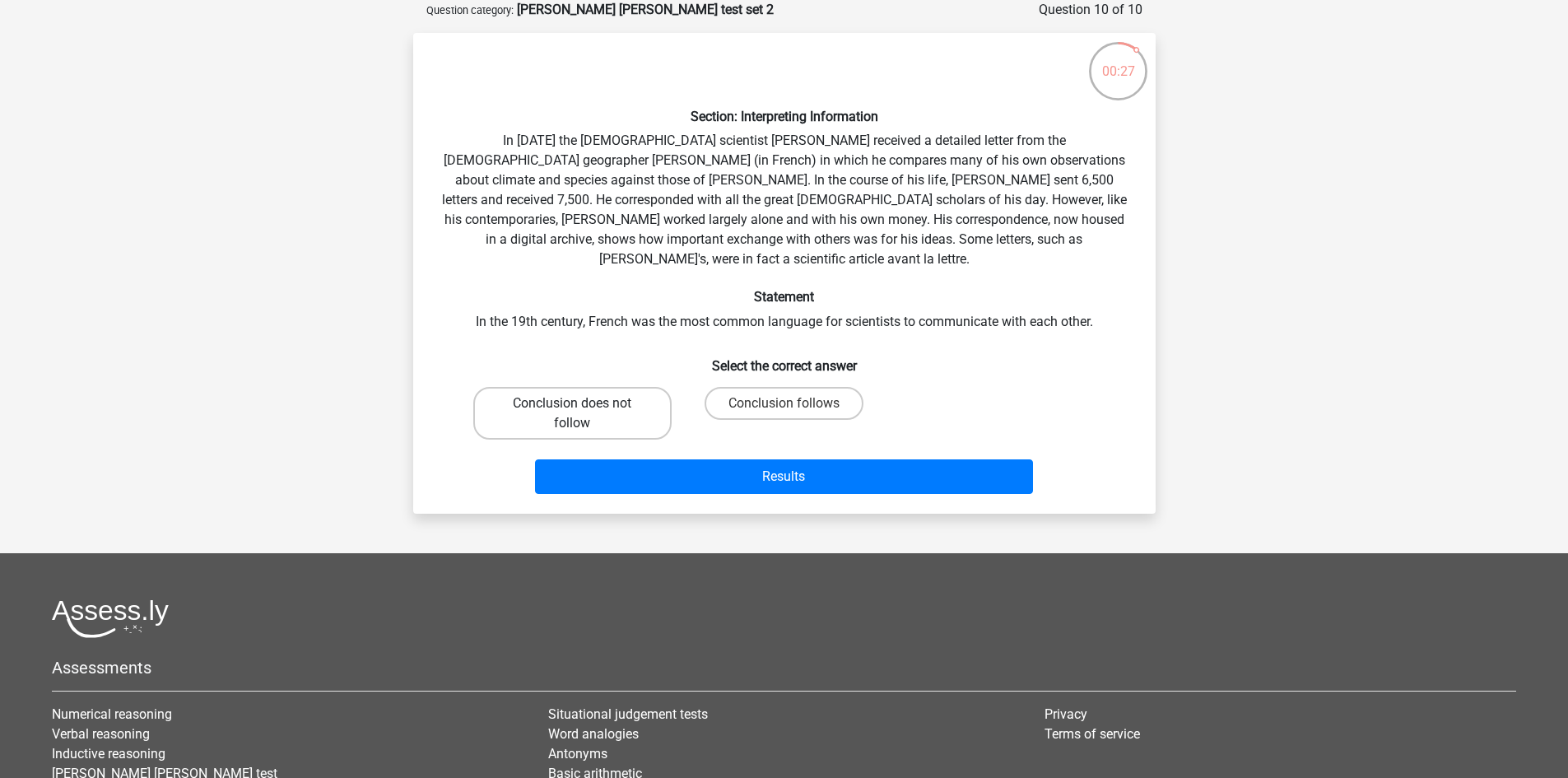
click at [657, 387] on label "Conclusion does not follow" at bounding box center [572, 413] width 198 height 52
click at [583, 404] on input "Conclusion does not follow" at bounding box center [577, 409] width 11 height 11
radio input "true"
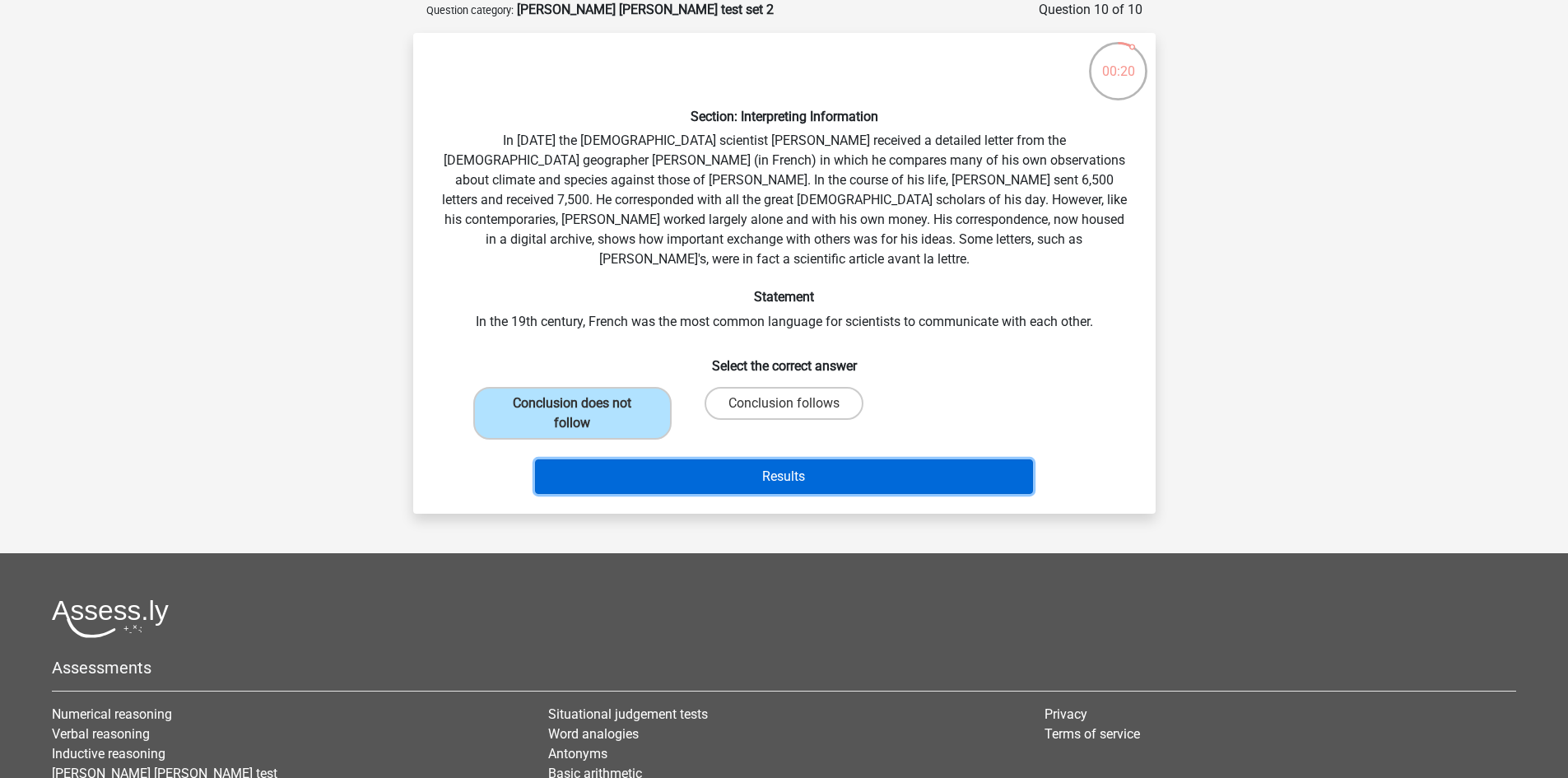
click at [983, 467] on button "Results" at bounding box center [784, 477] width 498 height 35
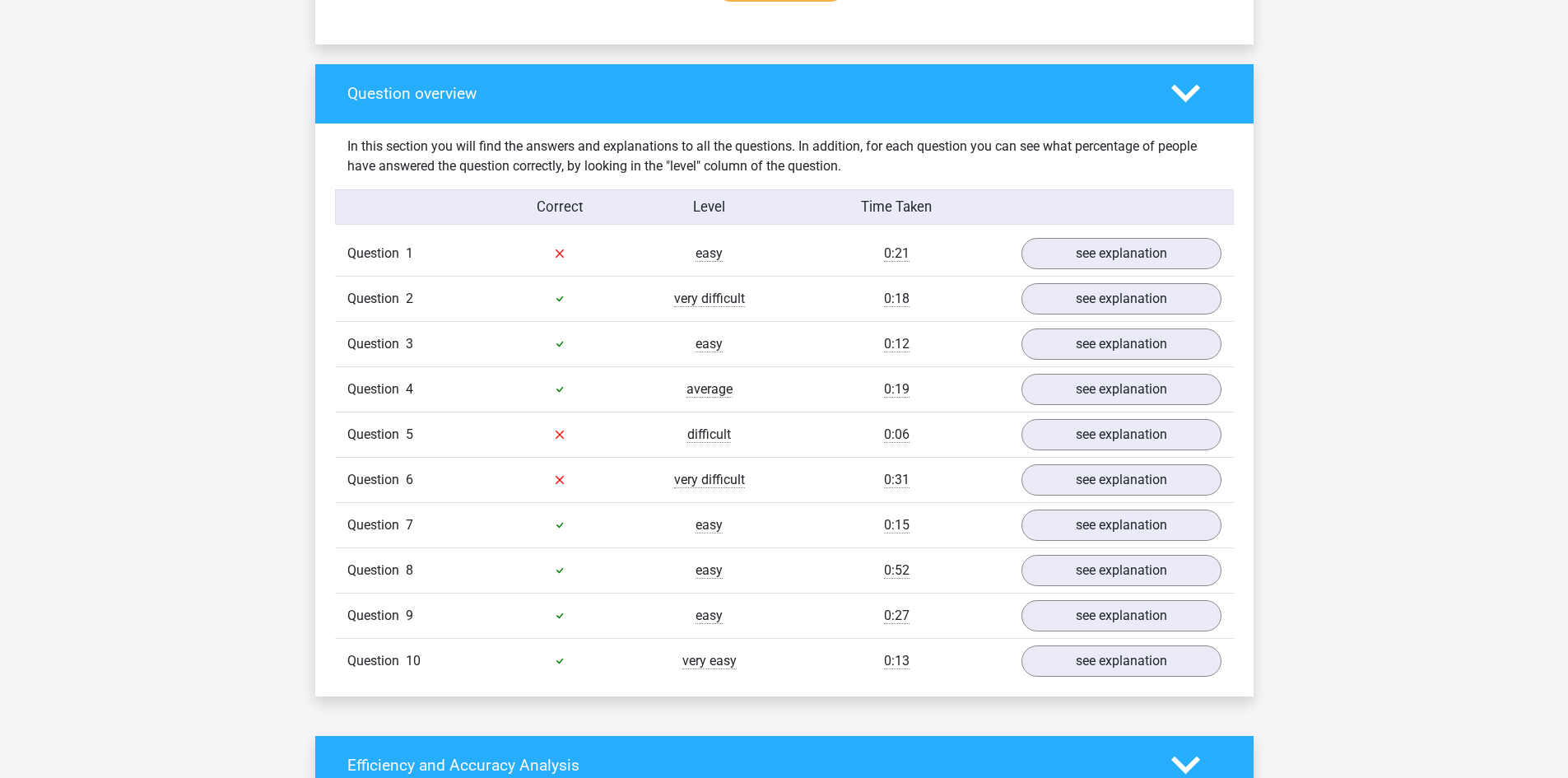
scroll to position [1236, 0]
